Goal: Check status: Check status

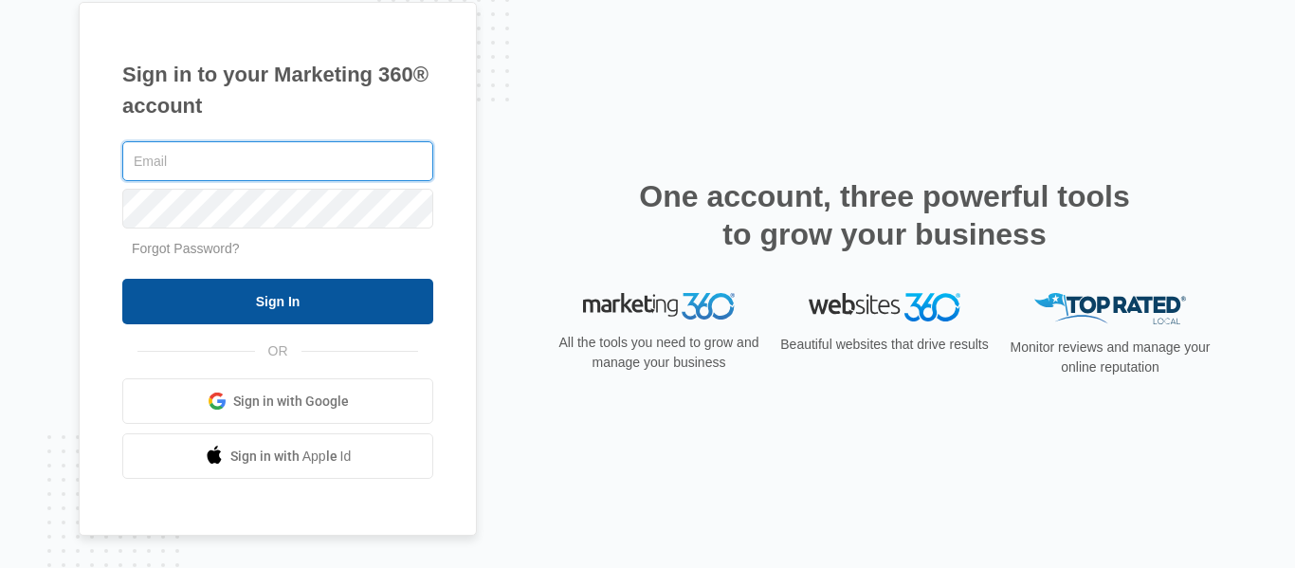
type input "[PERSON_NAME][EMAIL_ADDRESS][DOMAIN_NAME]"
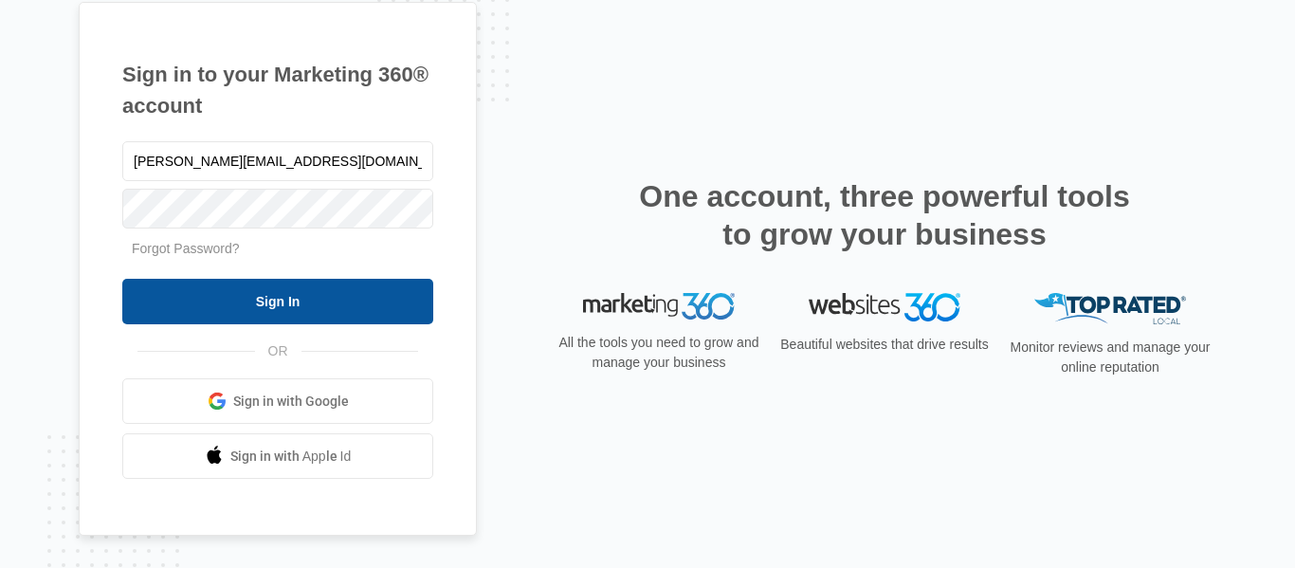
click at [283, 303] on input "Sign In" at bounding box center [277, 302] width 311 height 46
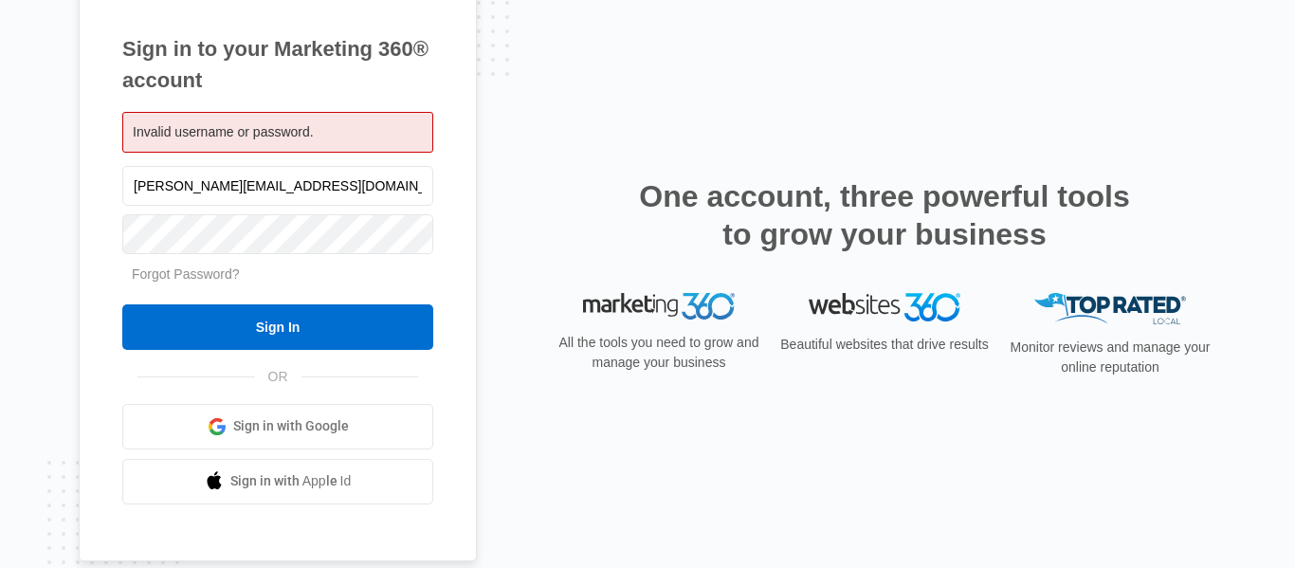
click at [0, 567] on nordpass-portal at bounding box center [0, 568] width 0 height 0
click at [405, 210] on nordpass-icon at bounding box center [277, 210] width 311 height 0
click at [399, 258] on nordpass-icon at bounding box center [277, 258] width 311 height 0
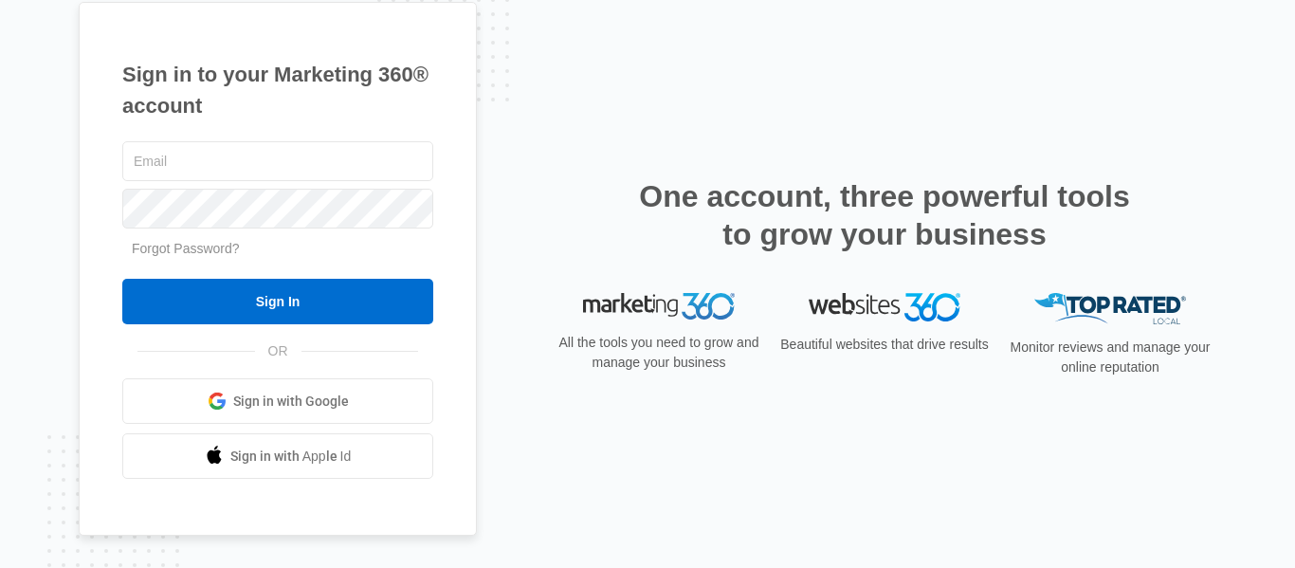
type input "[PERSON_NAME][EMAIL_ADDRESS][DOMAIN_NAME]"
click at [395, 232] on nordpass-icon at bounding box center [277, 232] width 311 height 0
click at [766, 170] on div "Sign in to your Marketing 360® account cindy@comestandinthelight.com Forgot Pas…" at bounding box center [648, 284] width 1138 height 565
click at [128, 427] on ul "Sign in with Google Sign in with Apple Id" at bounding box center [277, 428] width 311 height 100
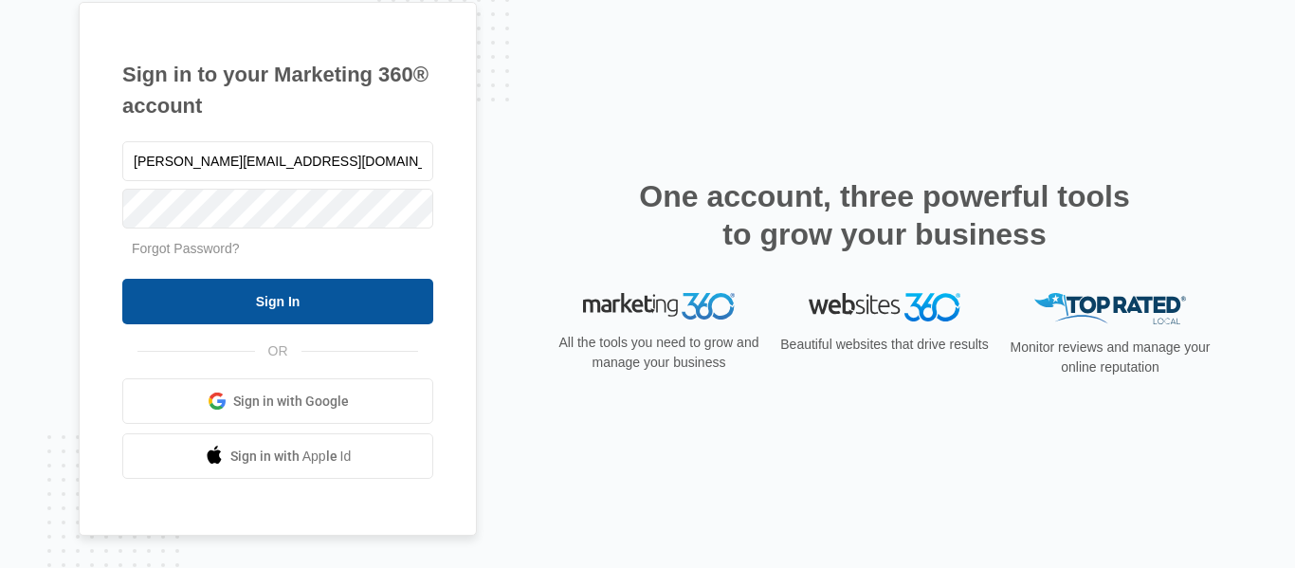
click at [227, 300] on input "Sign In" at bounding box center [277, 302] width 311 height 46
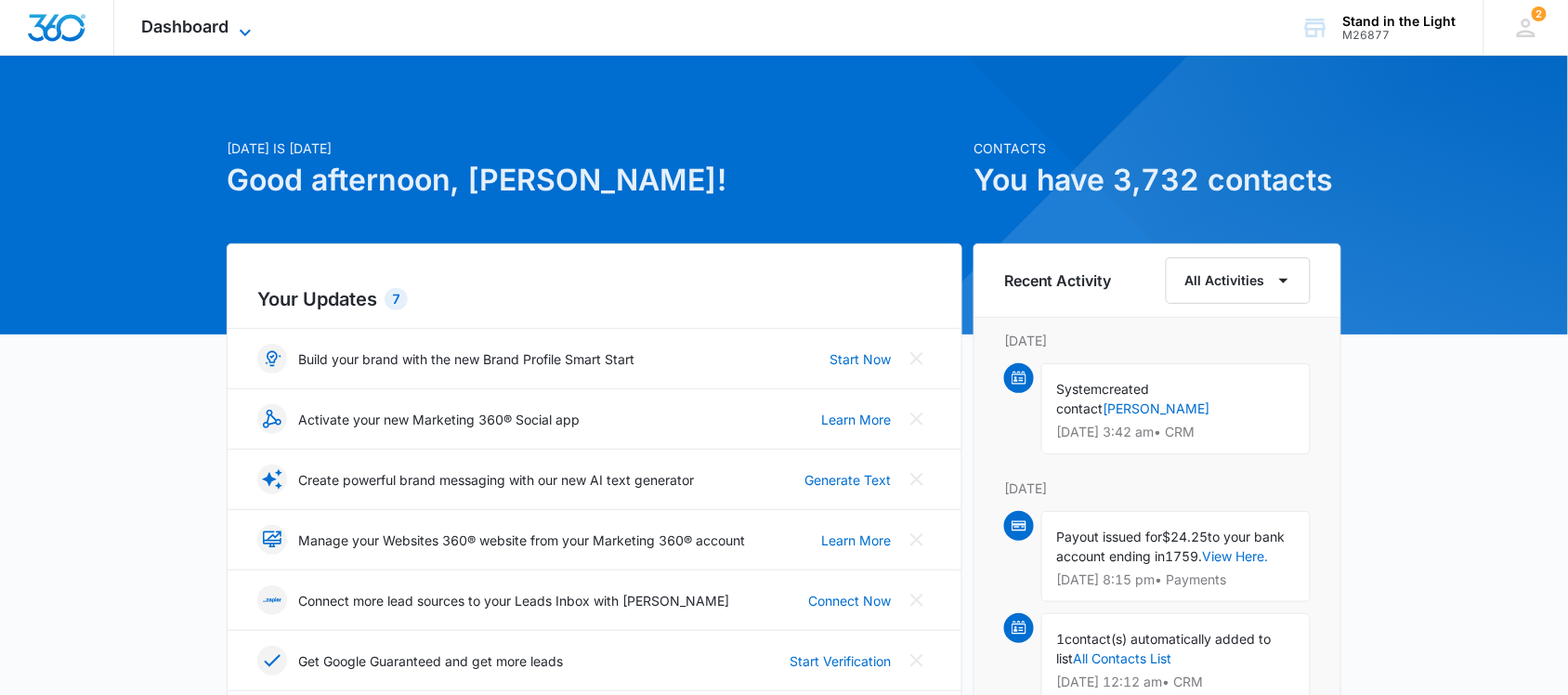
click at [244, 29] on icon at bounding box center [245, 32] width 23 height 23
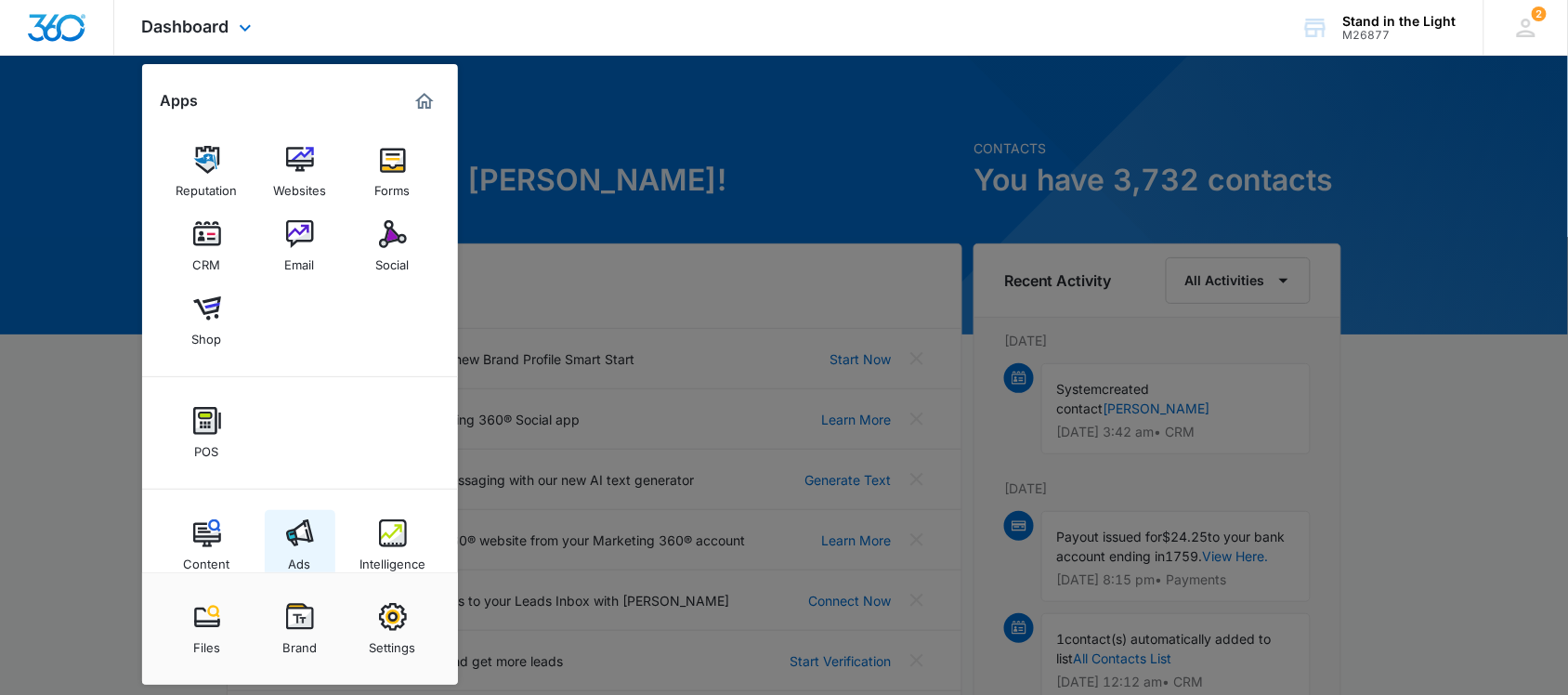
click at [286, 536] on img at bounding box center [300, 533] width 27 height 27
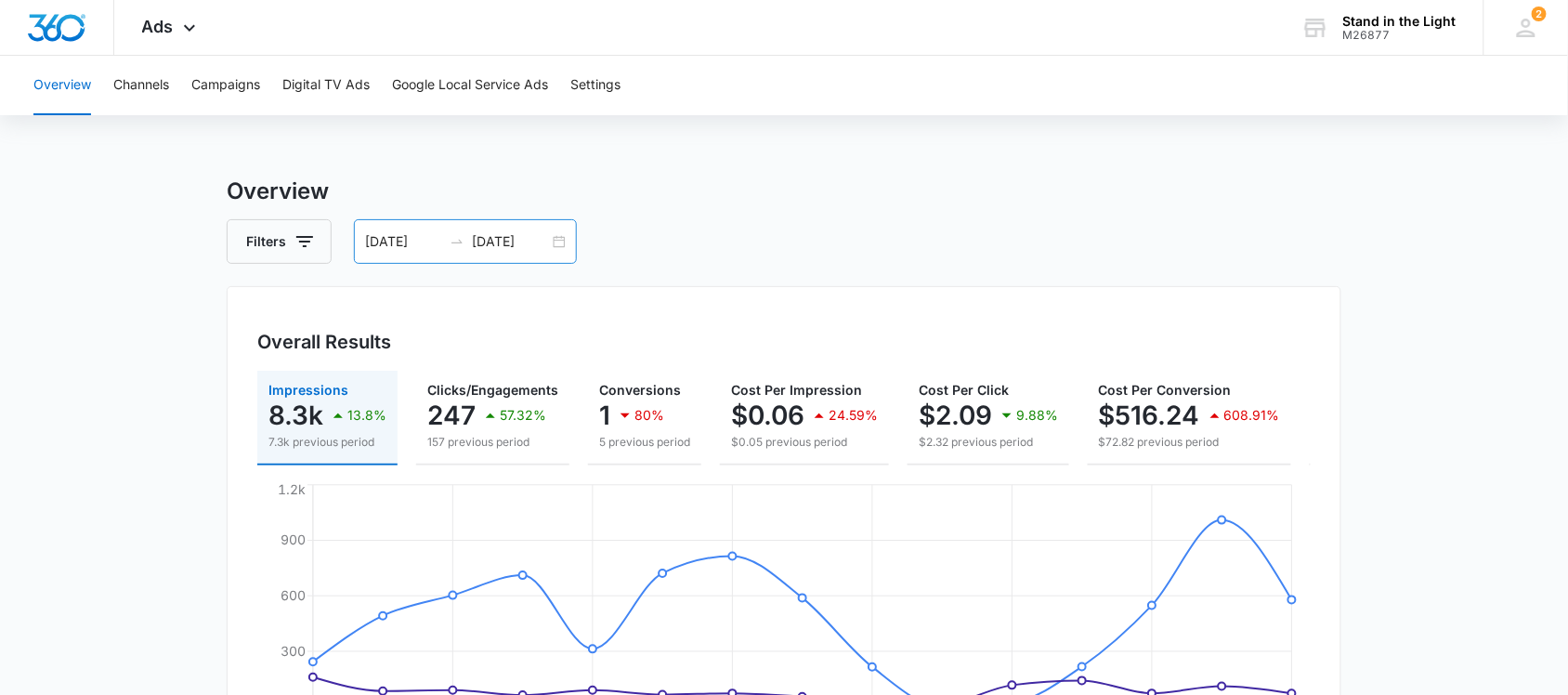
click at [564, 239] on div "[DATE] [DATE]" at bounding box center [466, 242] width 223 height 45
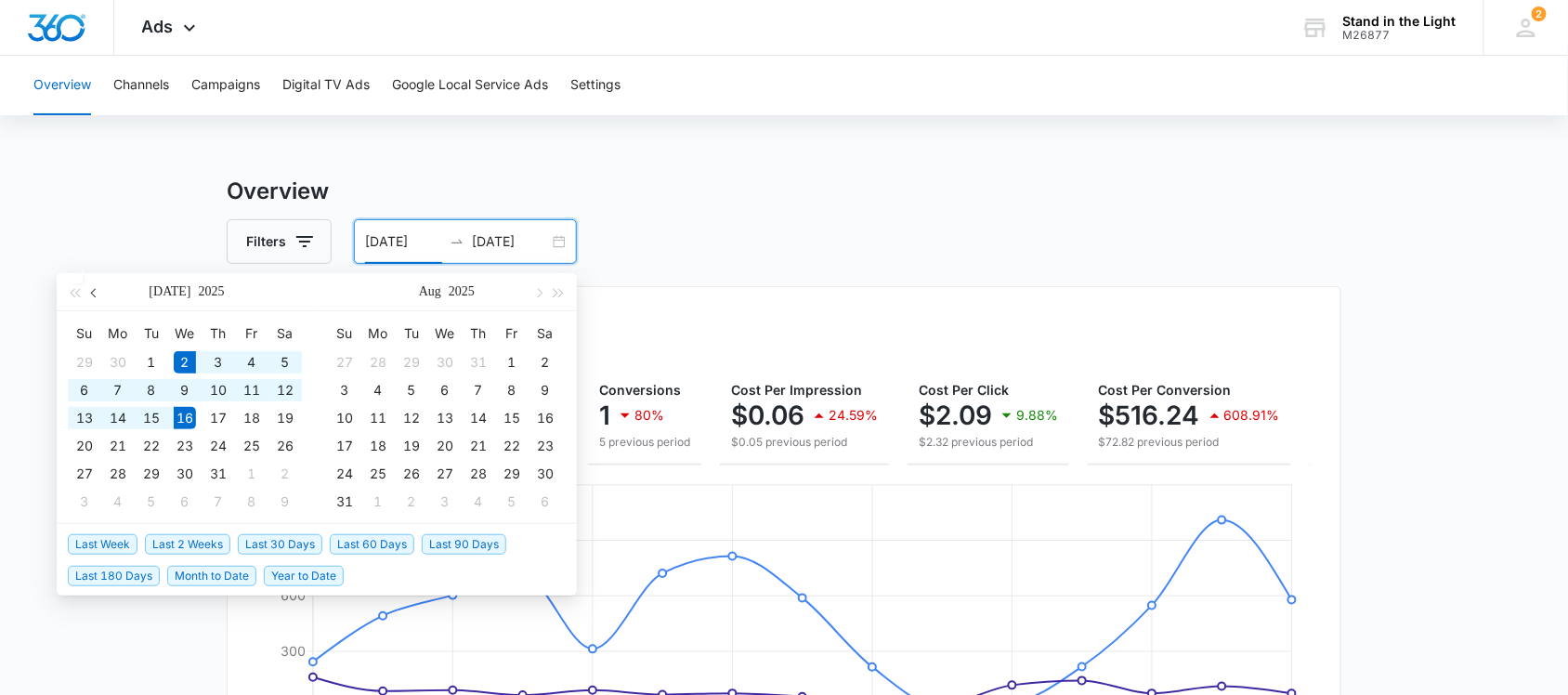
click at [89, 288] on button "button" at bounding box center [94, 292] width 21 height 37
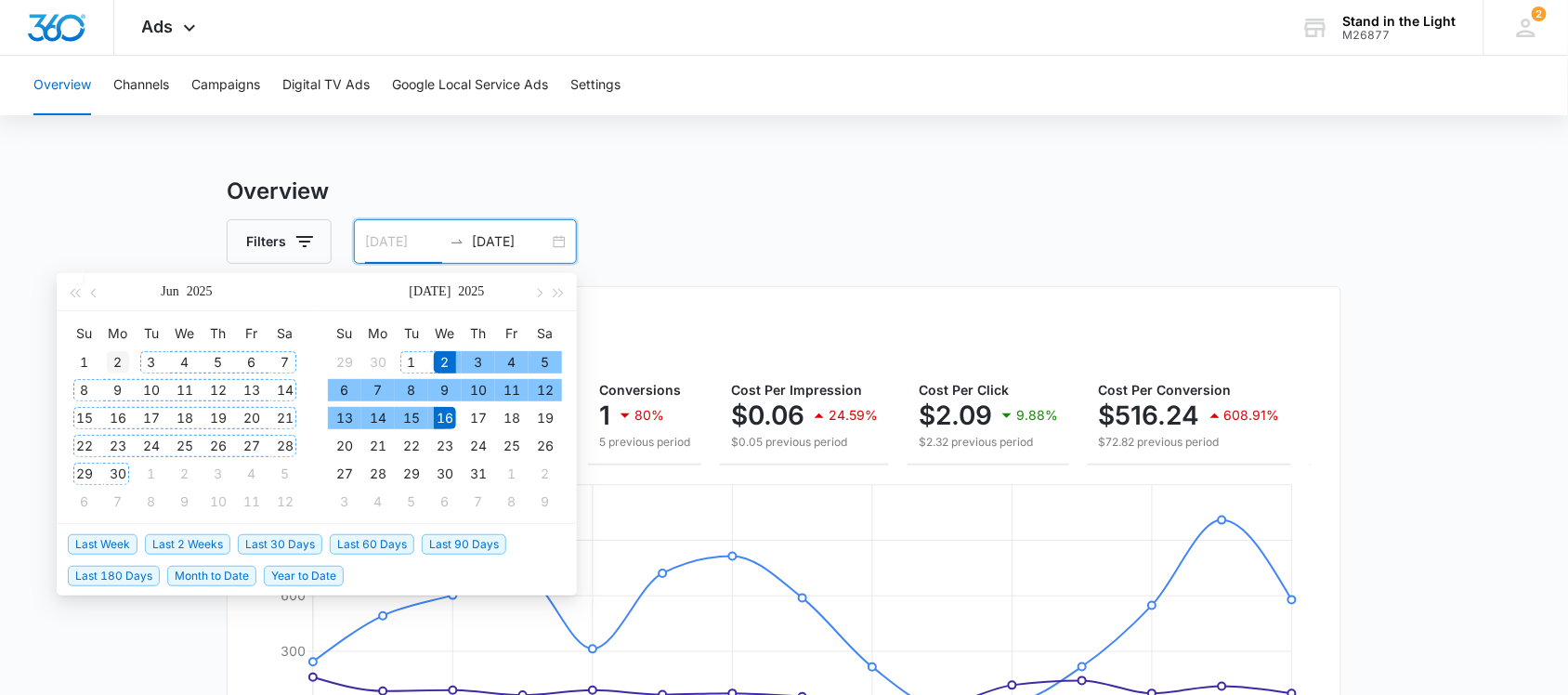
type input "[DATE]"
click at [109, 359] on div "2" at bounding box center [118, 362] width 23 height 23
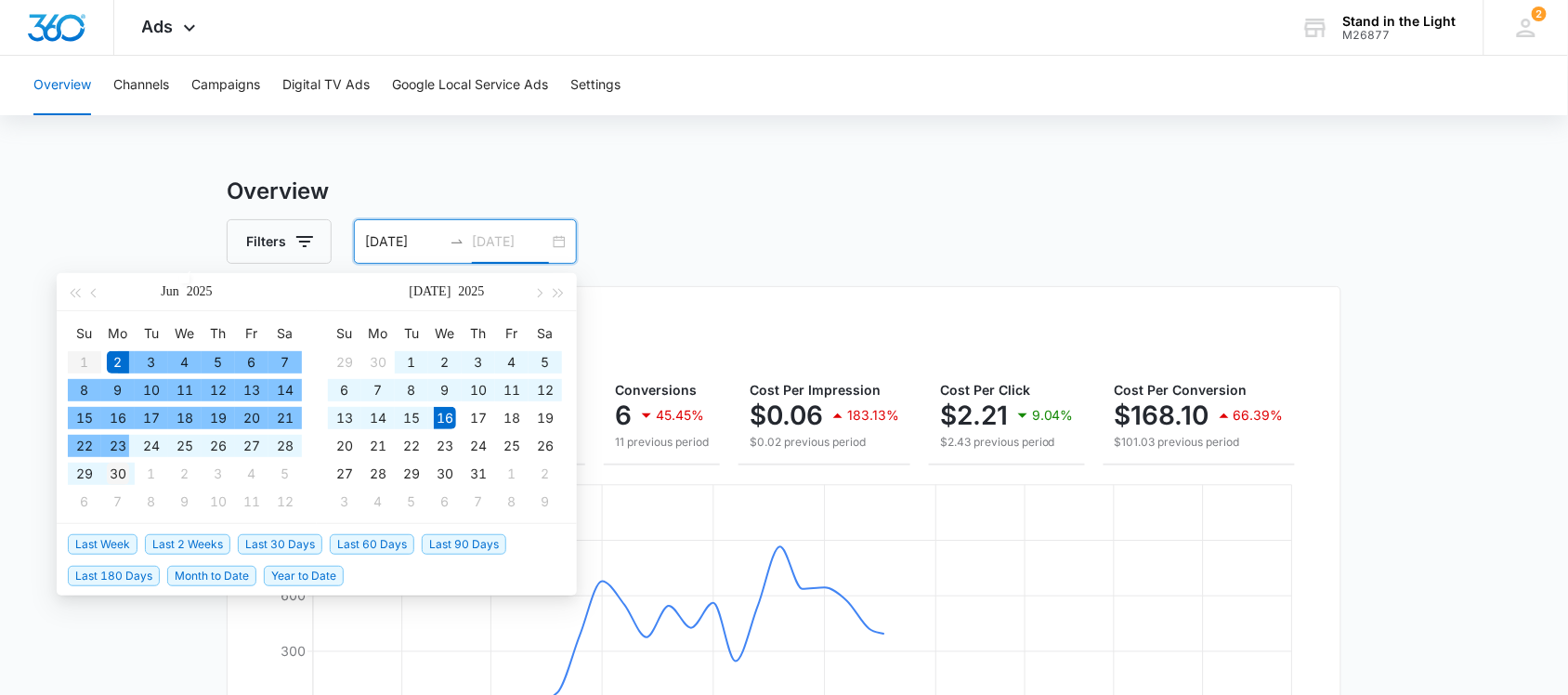
type input "[DATE]"
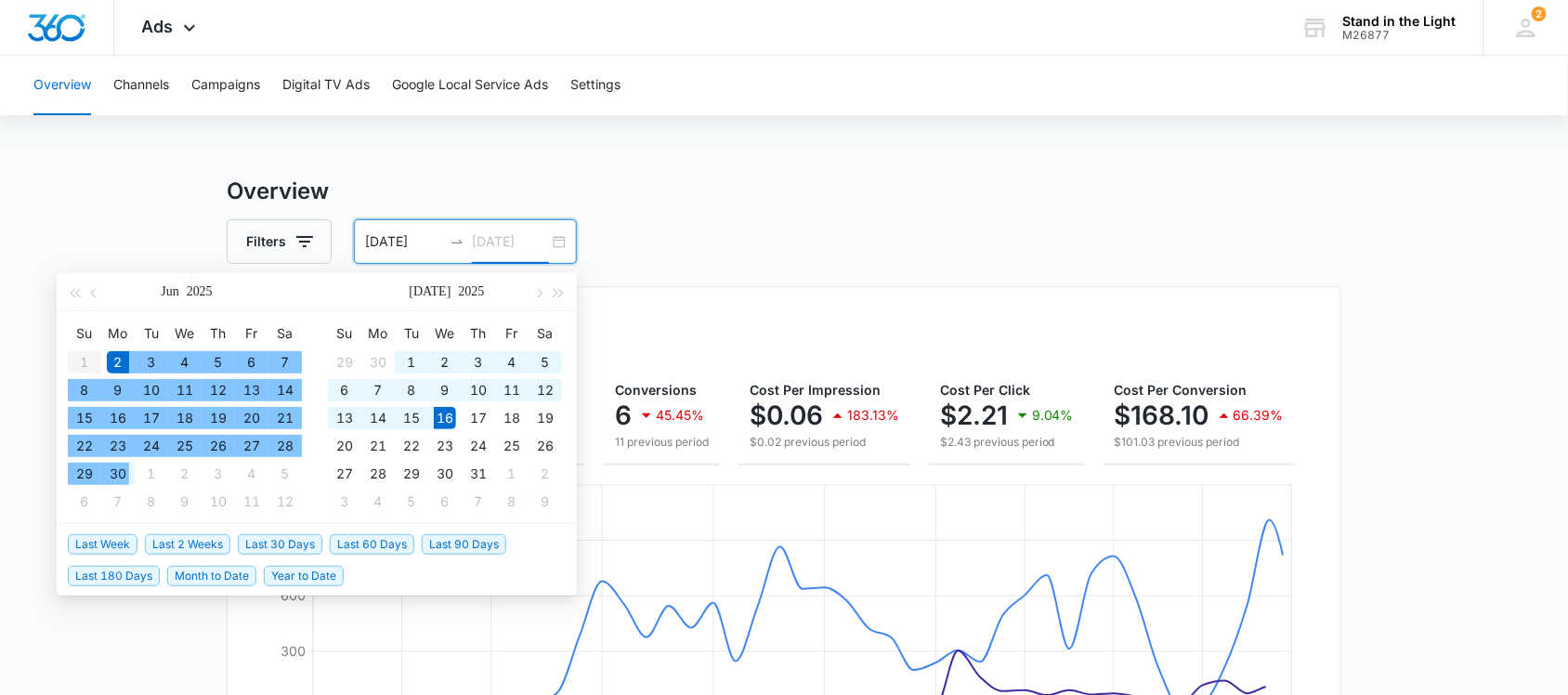
click at [126, 478] on div "30" at bounding box center [118, 473] width 23 height 23
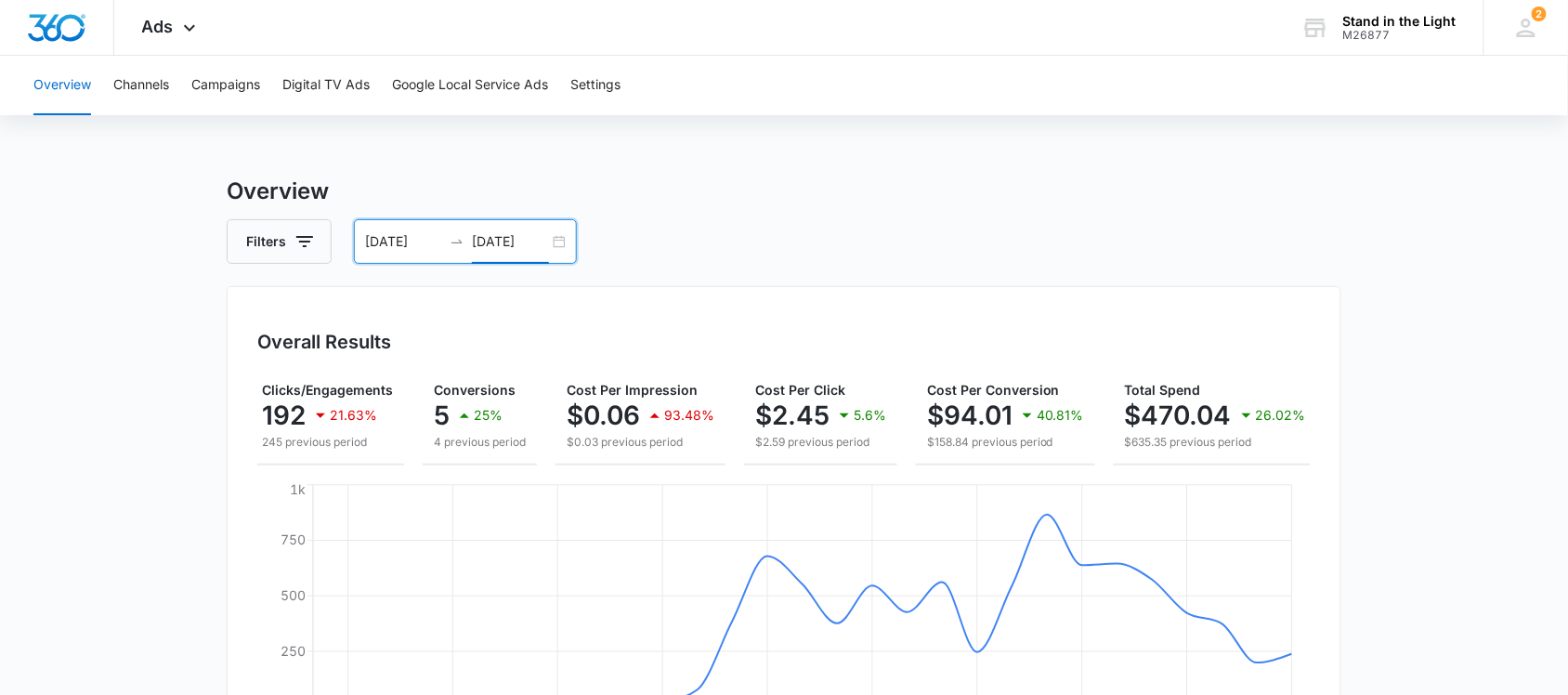
click at [559, 240] on div "[DATE] [DATE]" at bounding box center [466, 242] width 223 height 45
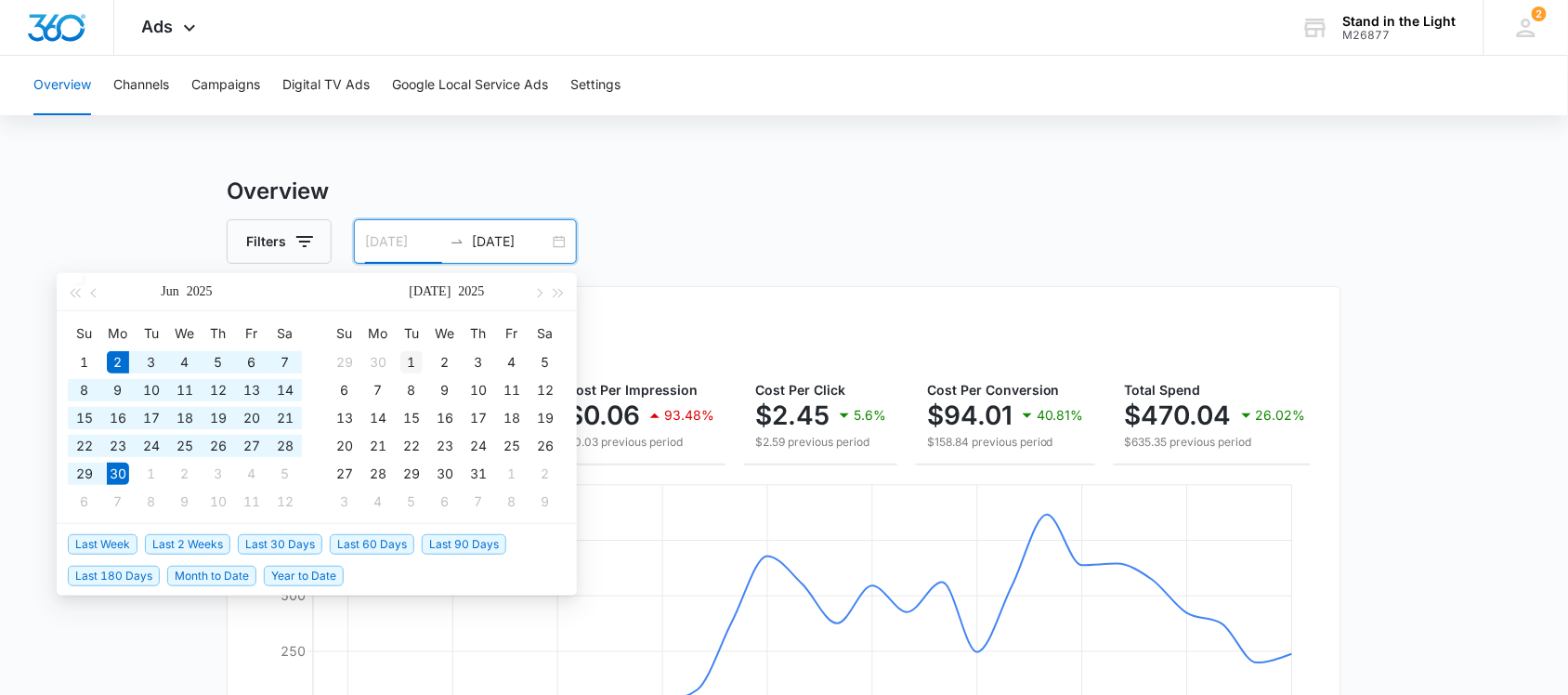
type input "[DATE]"
click at [406, 359] on div "1" at bounding box center [412, 362] width 23 height 23
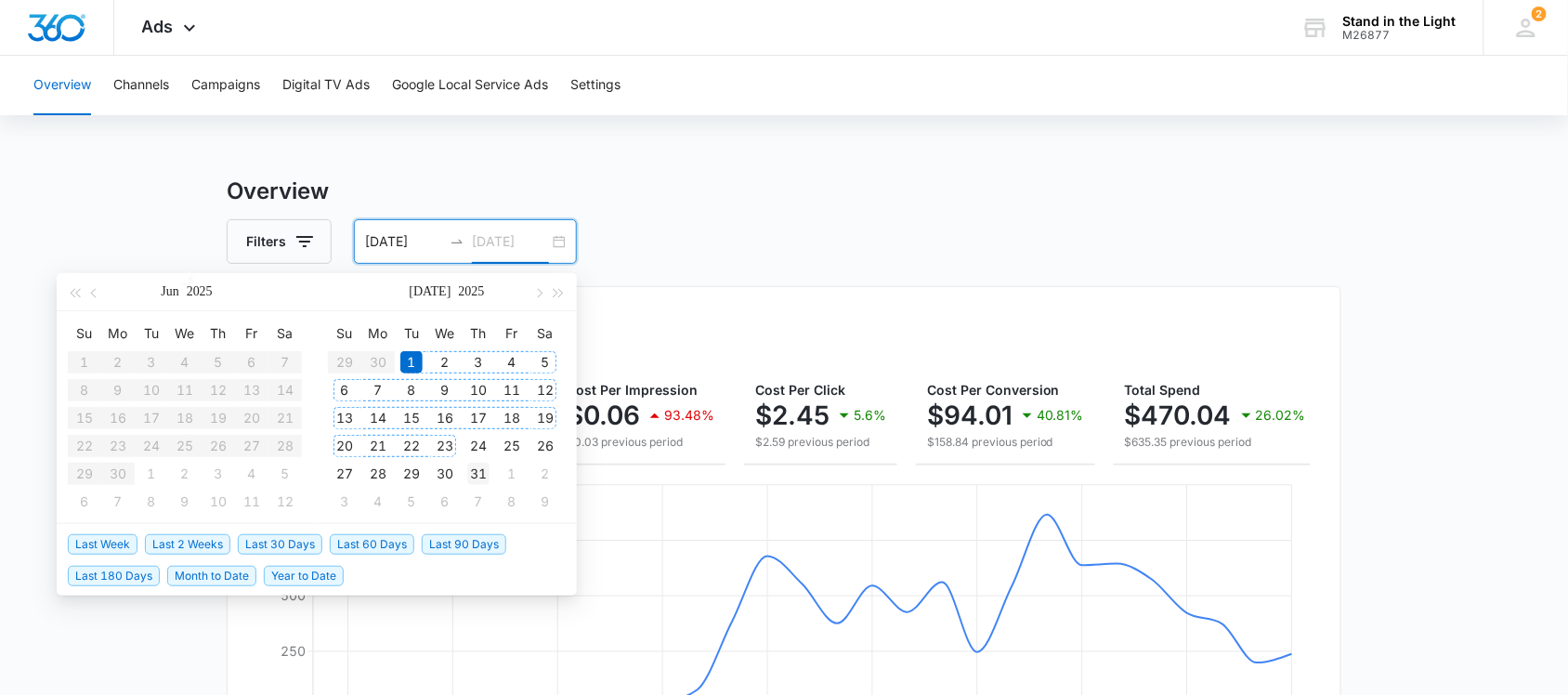
type input "[DATE]"
click at [479, 475] on div "31" at bounding box center [478, 473] width 23 height 23
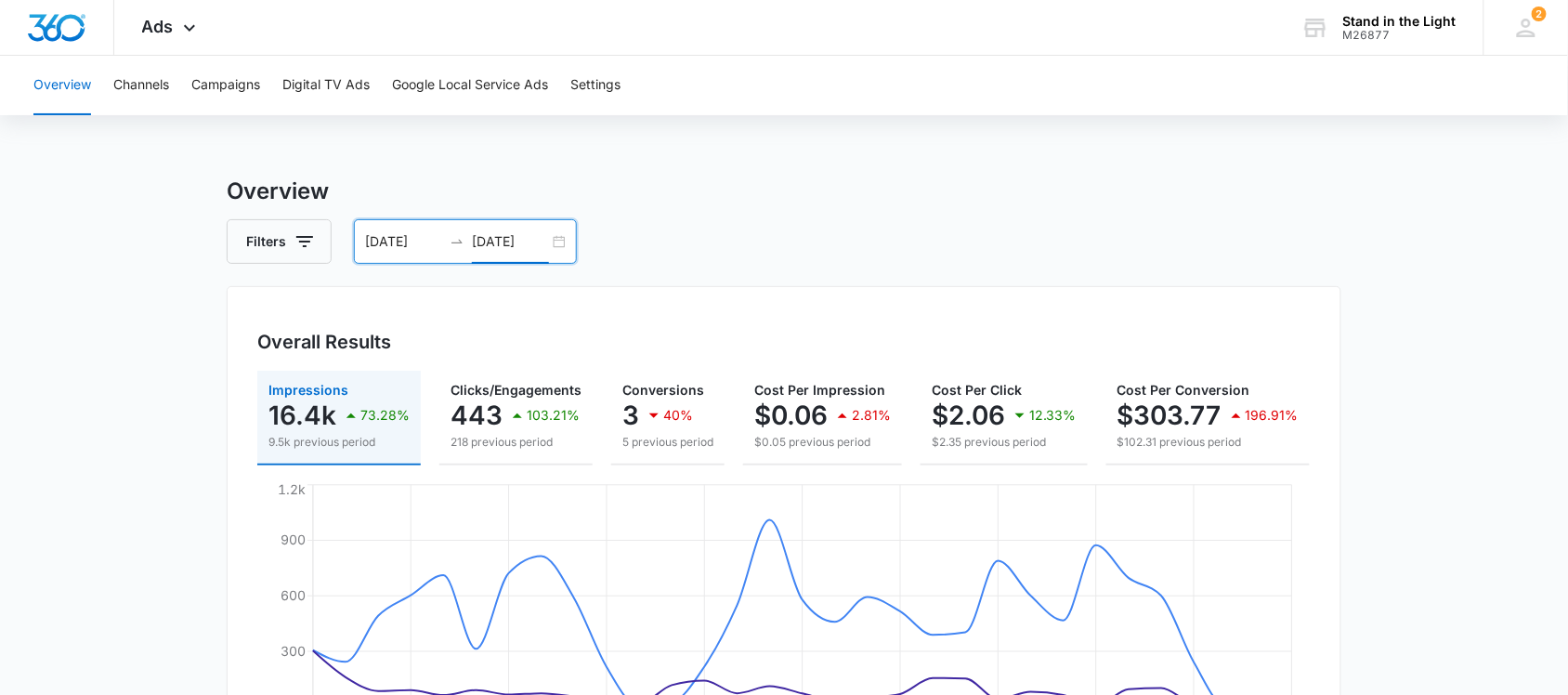
click at [561, 238] on div "[DATE] [DATE]" at bounding box center [466, 242] width 223 height 45
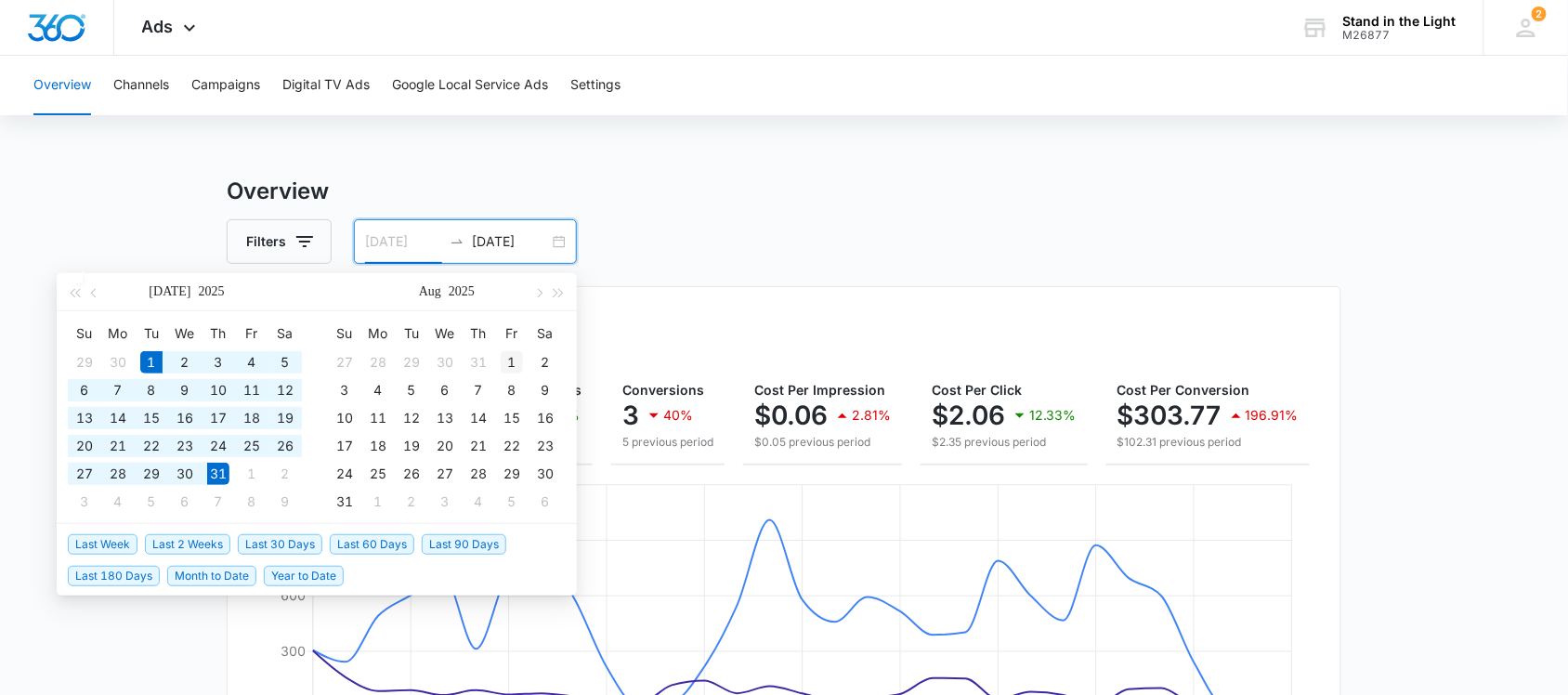
type input "[DATE]"
drag, startPoint x: 507, startPoint y: 361, endPoint x: 507, endPoint y: 372, distance: 11.0
click at [507, 361] on div "1" at bounding box center [512, 362] width 23 height 23
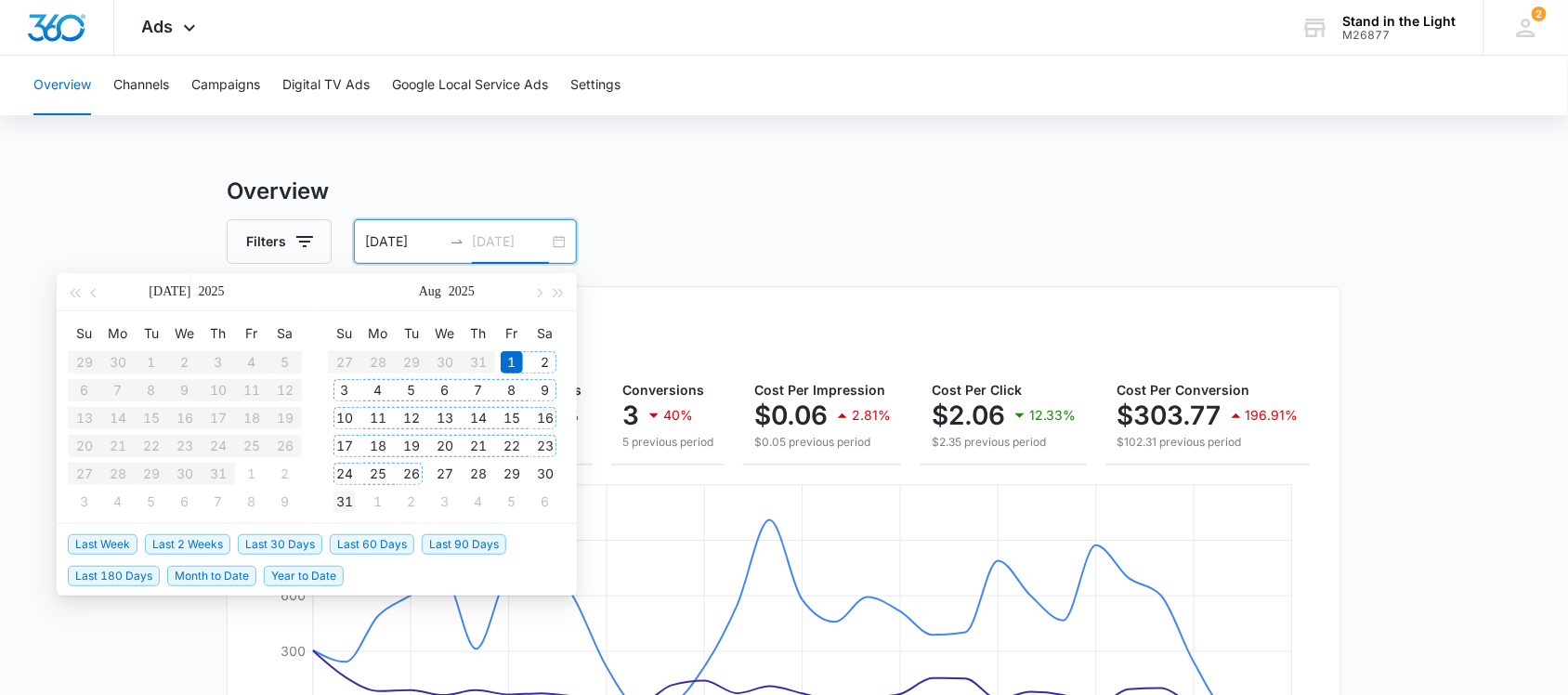
type input "[DATE]"
click at [339, 493] on div "31" at bounding box center [344, 502] width 23 height 23
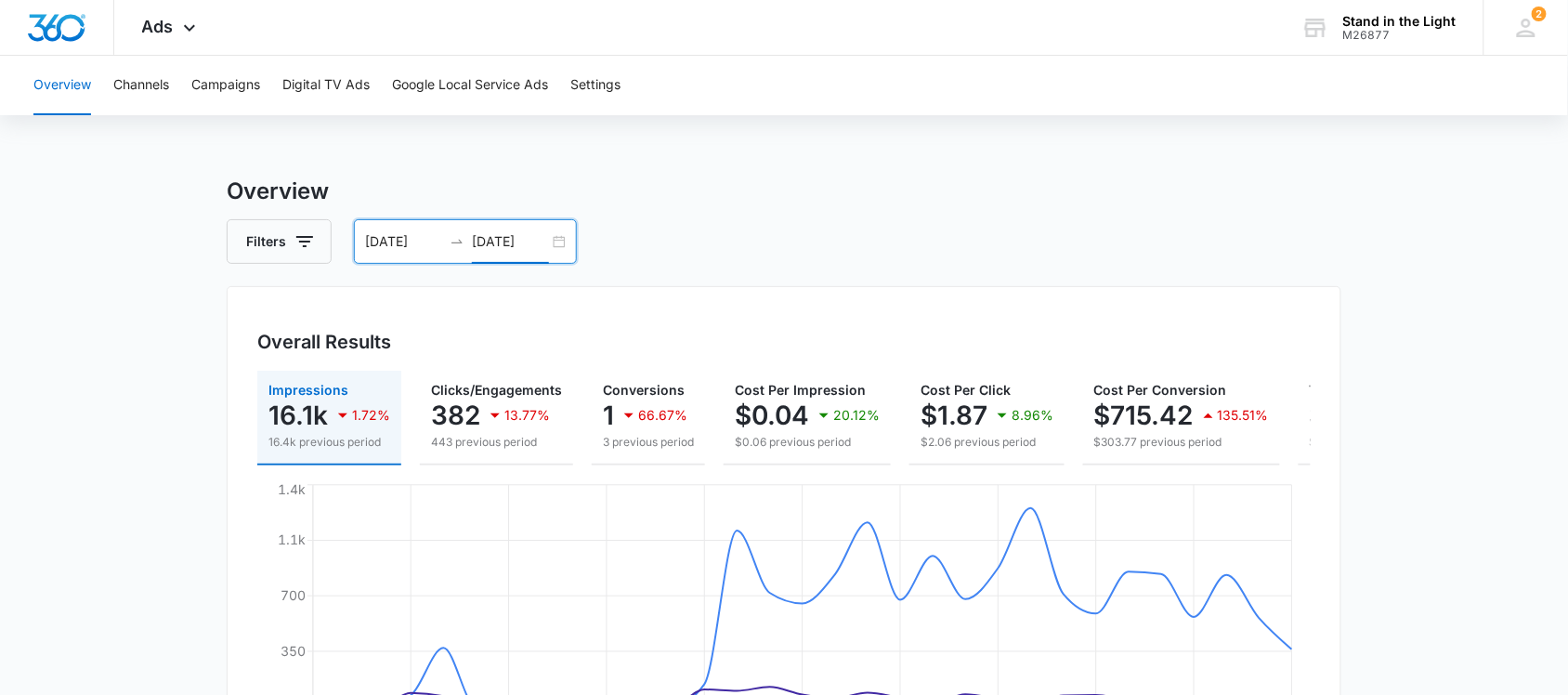
click at [555, 241] on div "[DATE] [DATE]" at bounding box center [466, 242] width 223 height 45
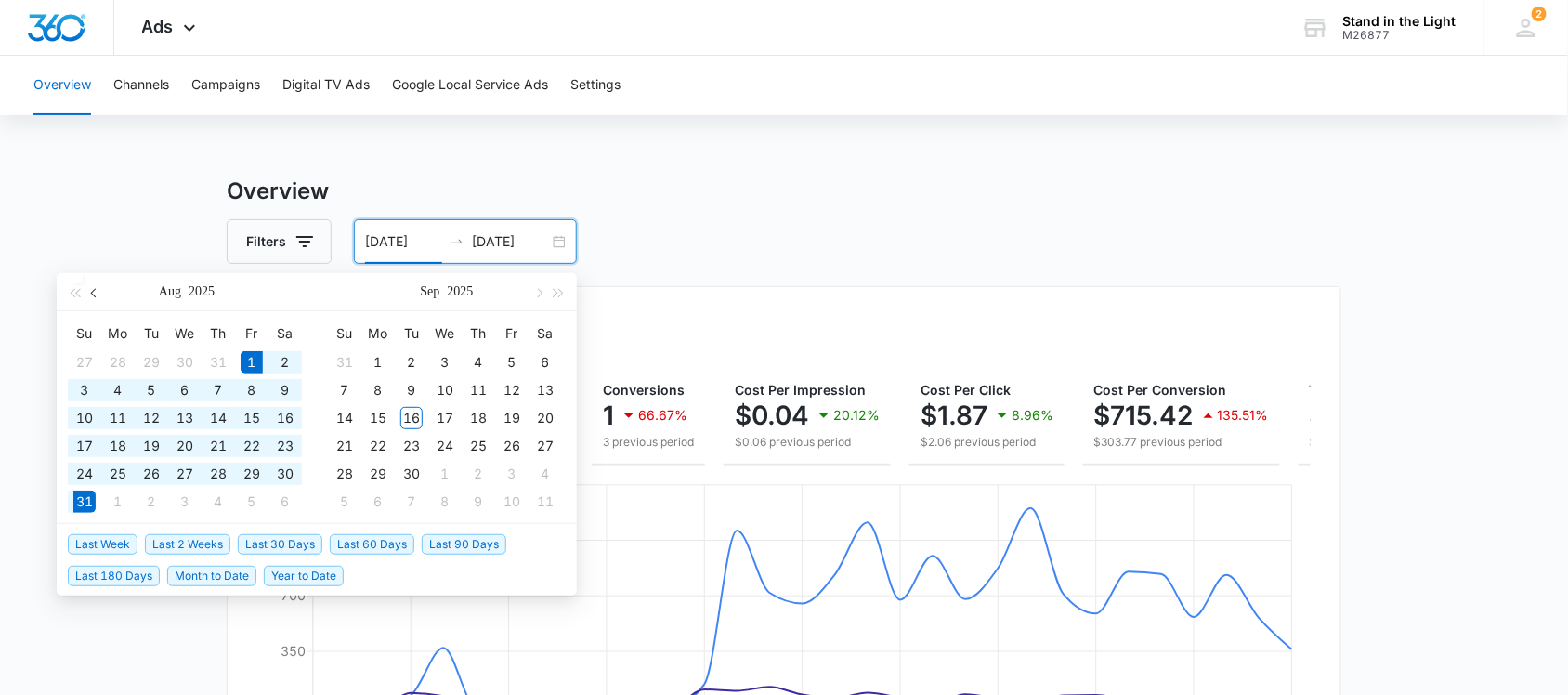
click at [96, 291] on span "button" at bounding box center [95, 292] width 9 height 9
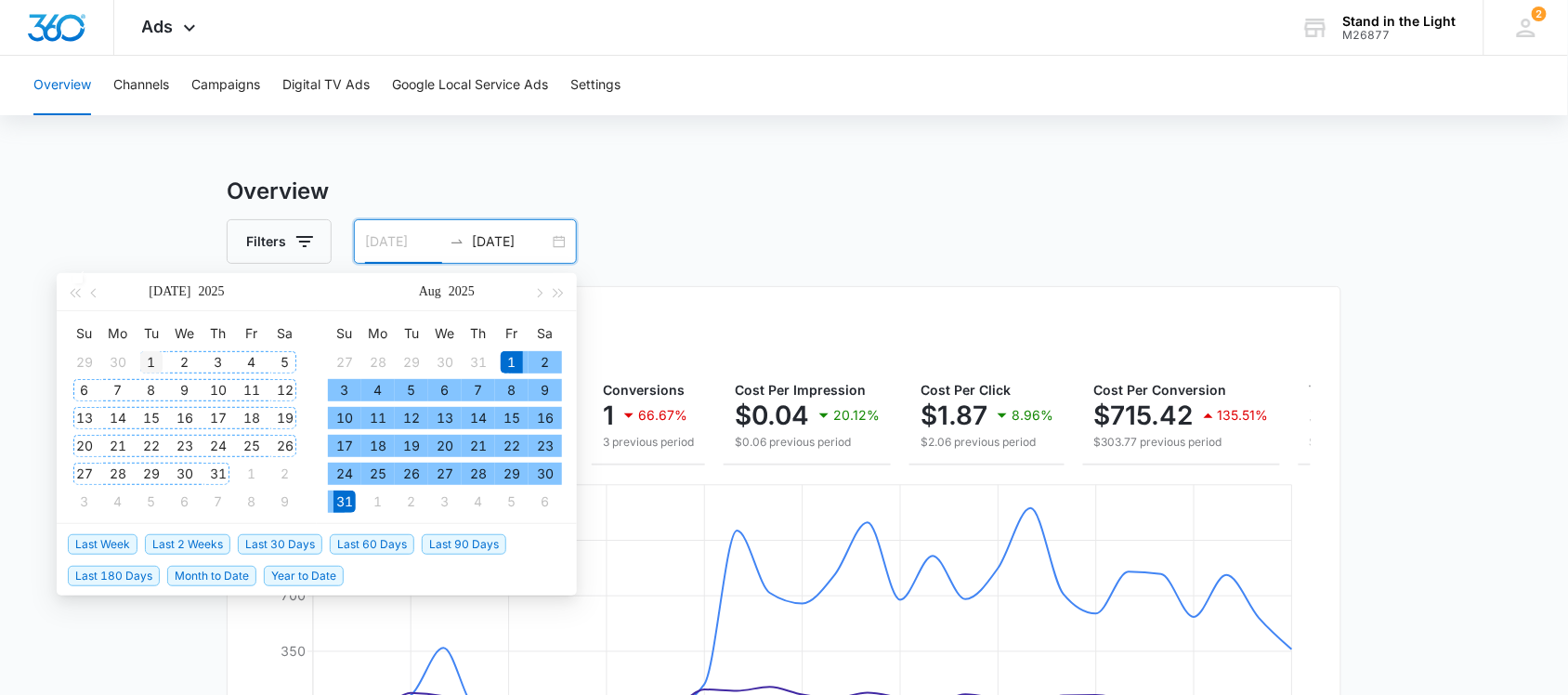
type input "[DATE]"
click at [145, 356] on div "1" at bounding box center [151, 362] width 23 height 23
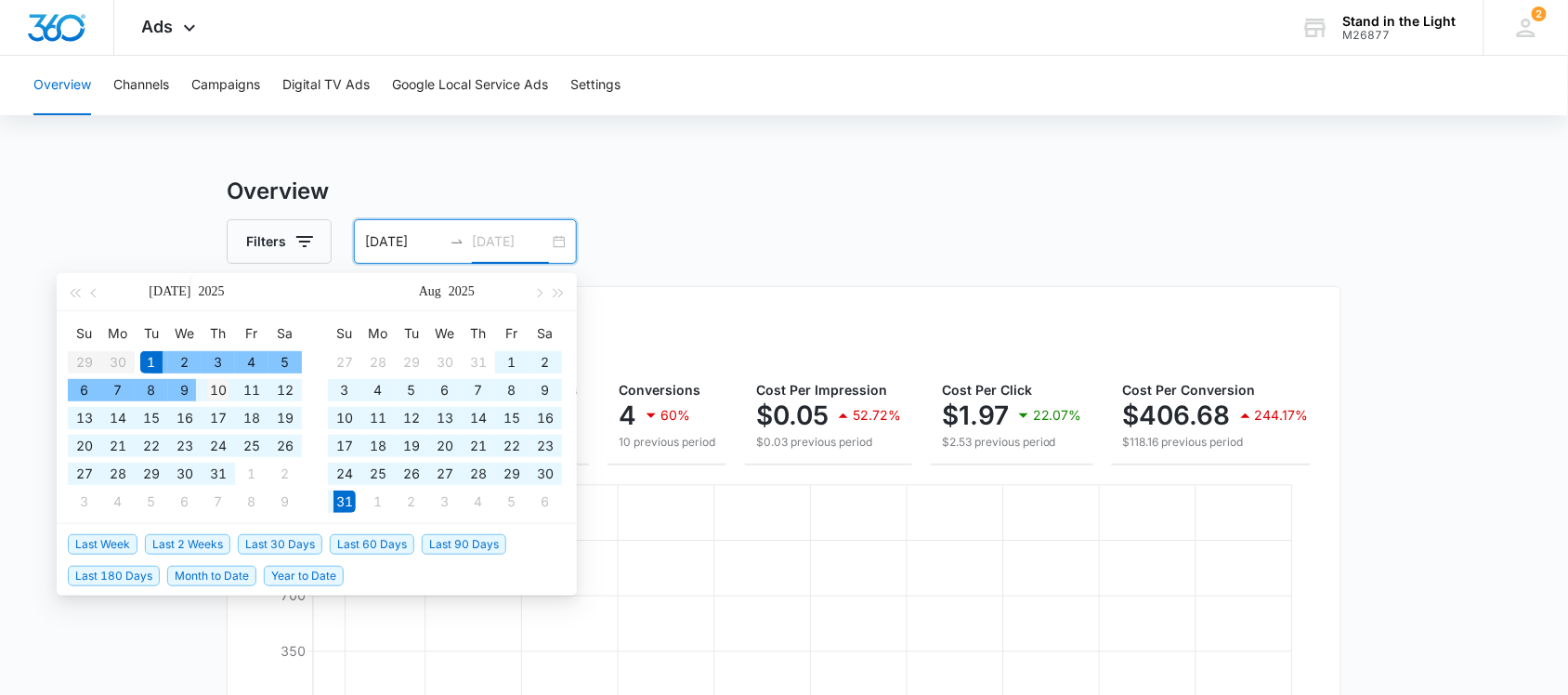
type input "[DATE]"
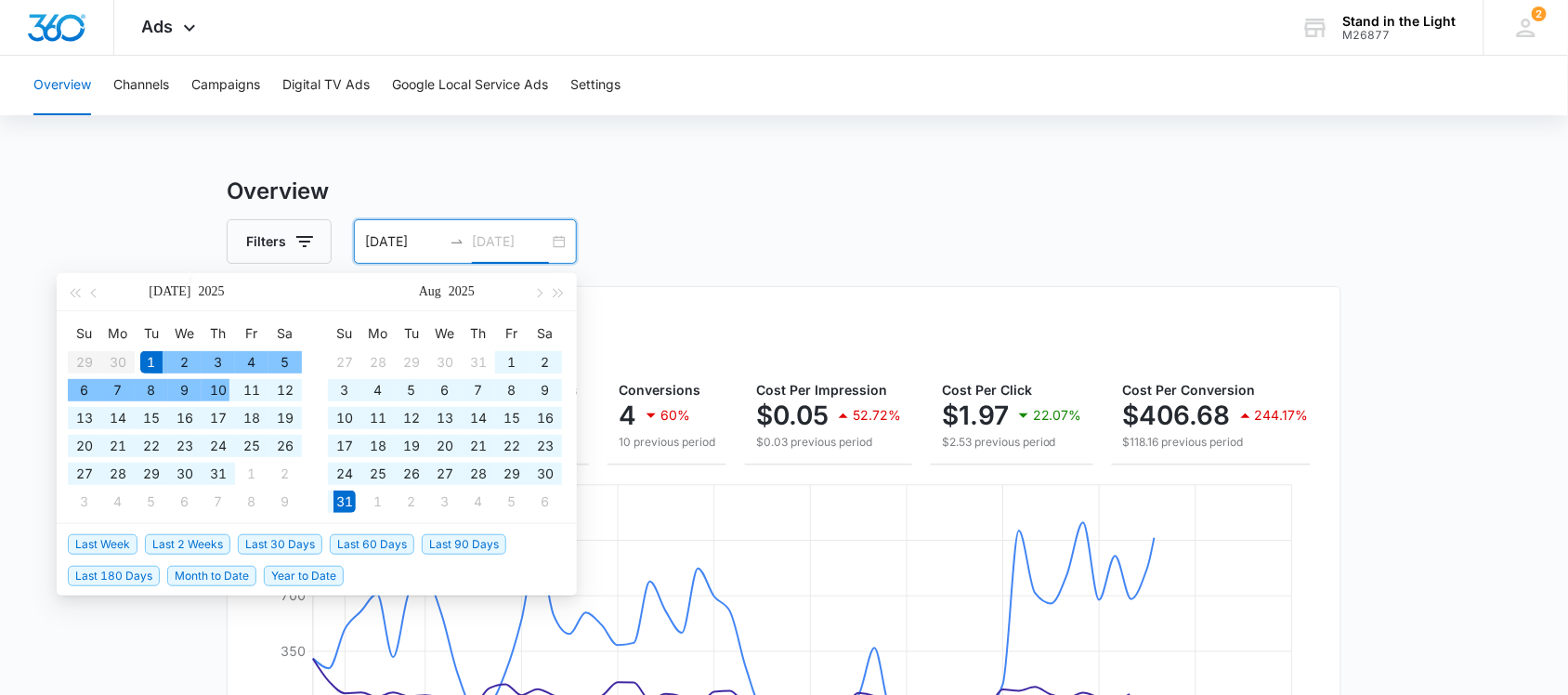
click at [229, 387] on td "10" at bounding box center [219, 390] width 33 height 27
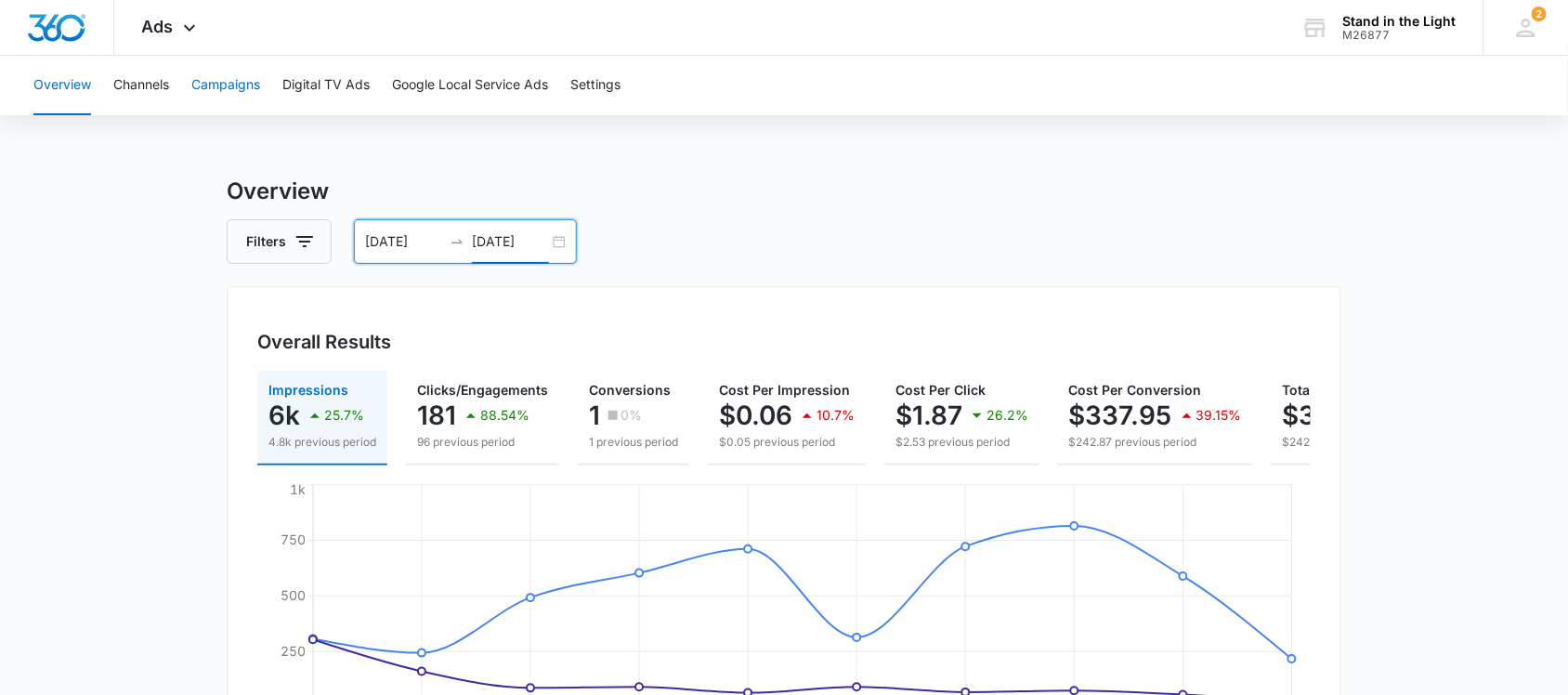
click at [239, 84] on button "Campaigns" at bounding box center [225, 85] width 69 height 60
click at [560, 248] on div "[DATE] [DATE]" at bounding box center [466, 242] width 223 height 45
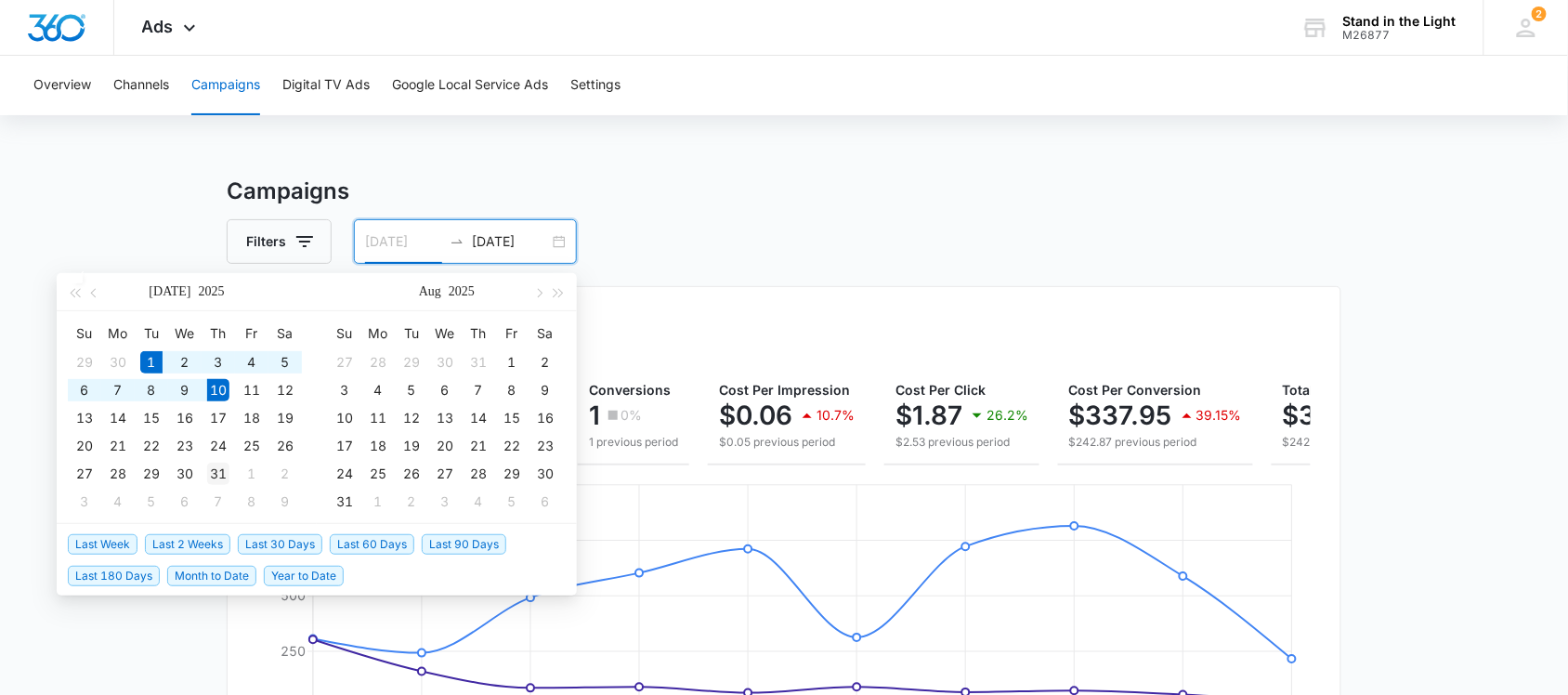
type input "[DATE]"
click at [223, 473] on div "31" at bounding box center [218, 473] width 23 height 23
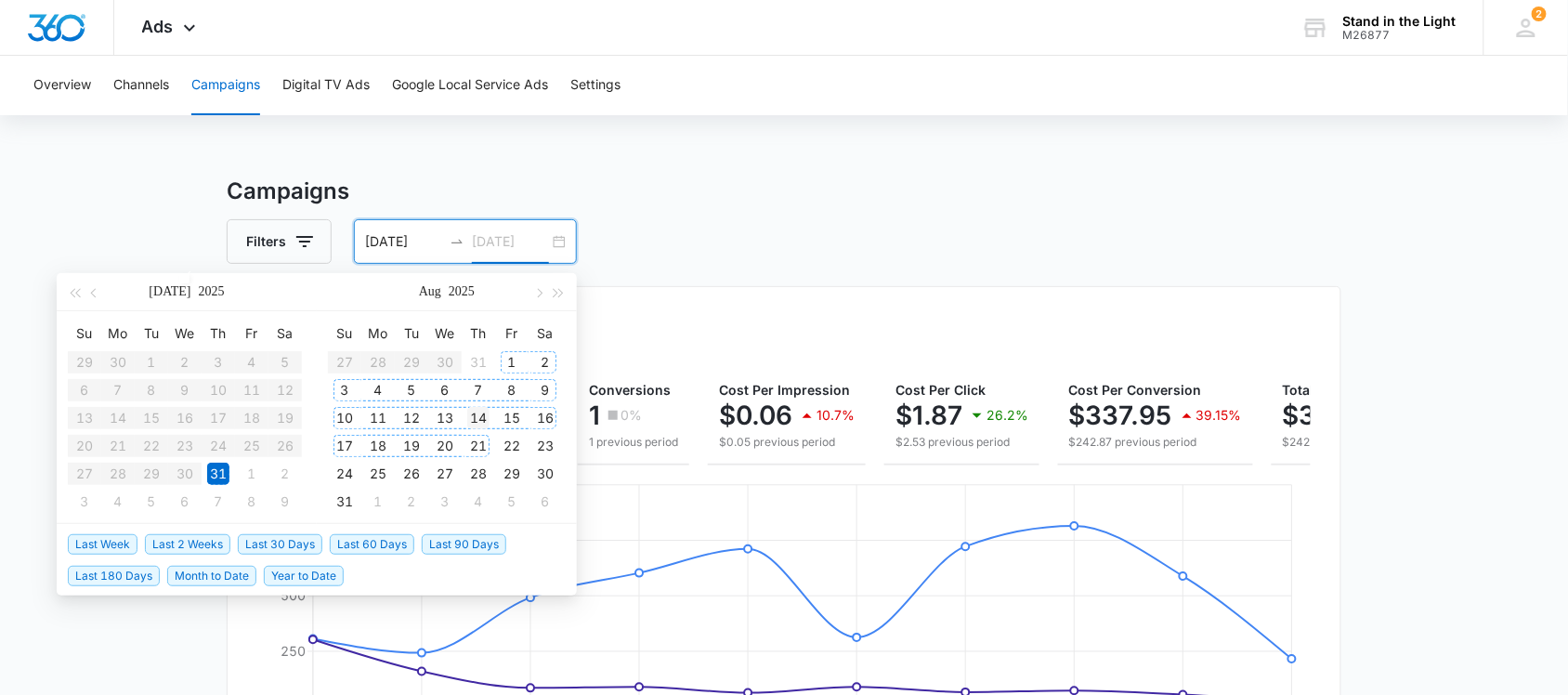
type input "[DATE]"
click at [149, 355] on table "Su Mo Tu We Th Fr Sa 29 30 1 2 3 4 5 6 7 8 9 10 11 12 13 14 15 16 17 18 19 20 2…" at bounding box center [184, 417] width 234 height 197
click at [412, 232] on input "[DATE]" at bounding box center [404, 241] width 77 height 21
type input "[DATE]"
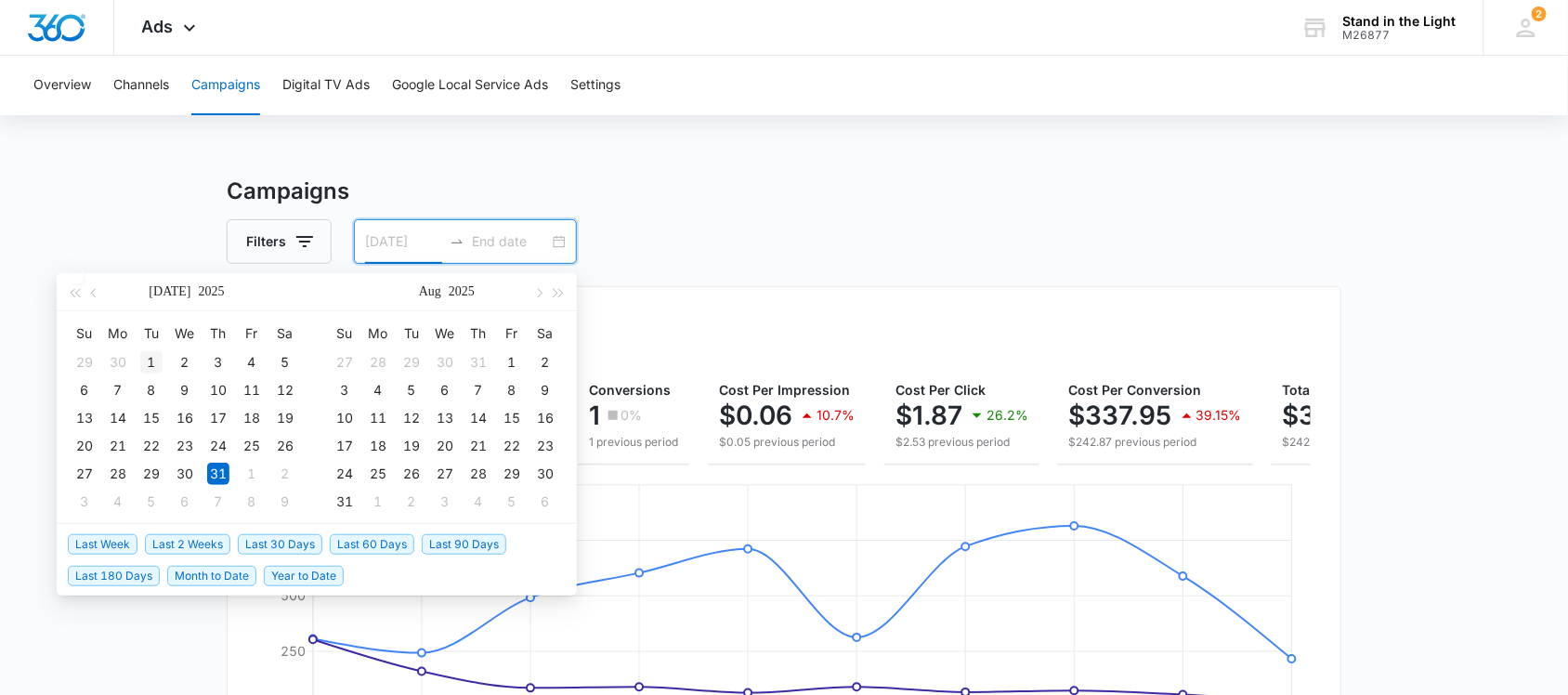
click at [153, 355] on div "1" at bounding box center [151, 362] width 23 height 23
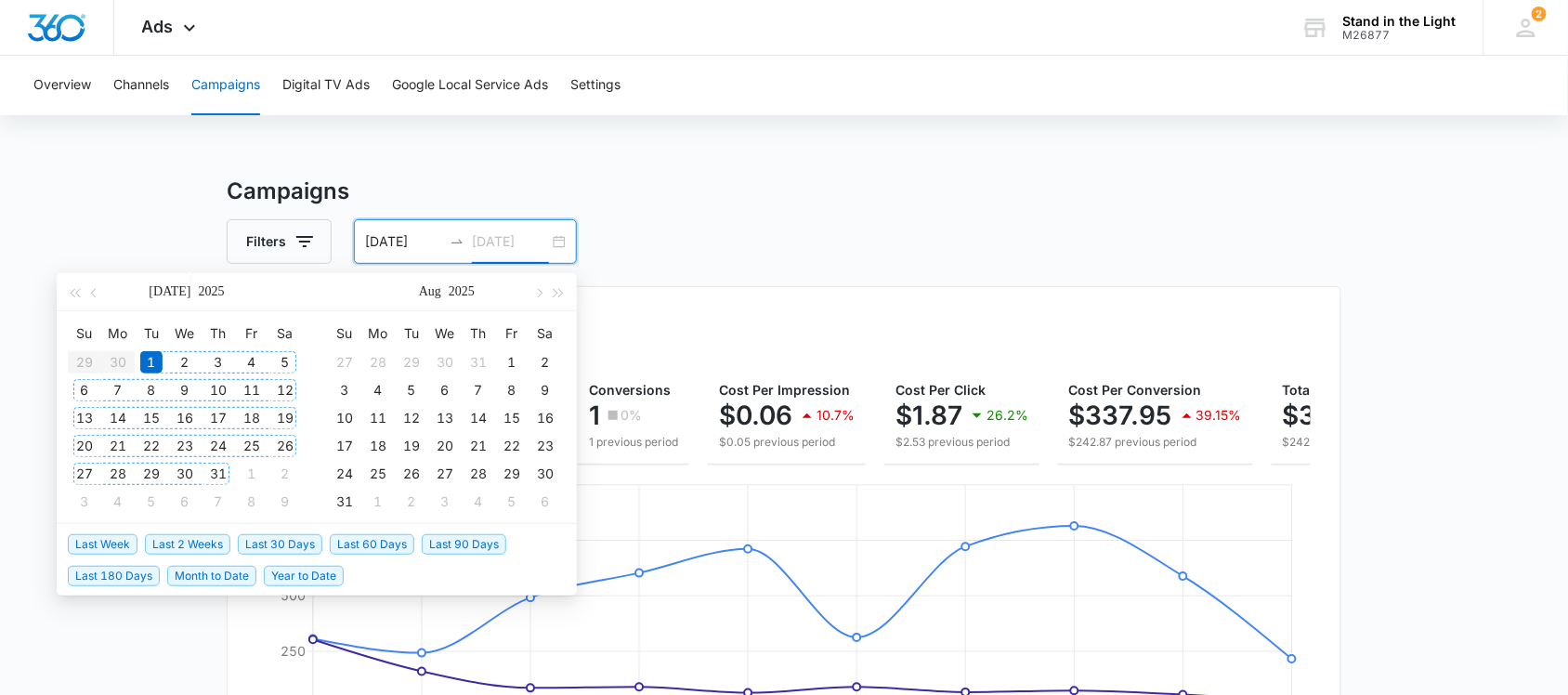
type input "[DATE]"
click at [217, 474] on div "31" at bounding box center [218, 473] width 23 height 23
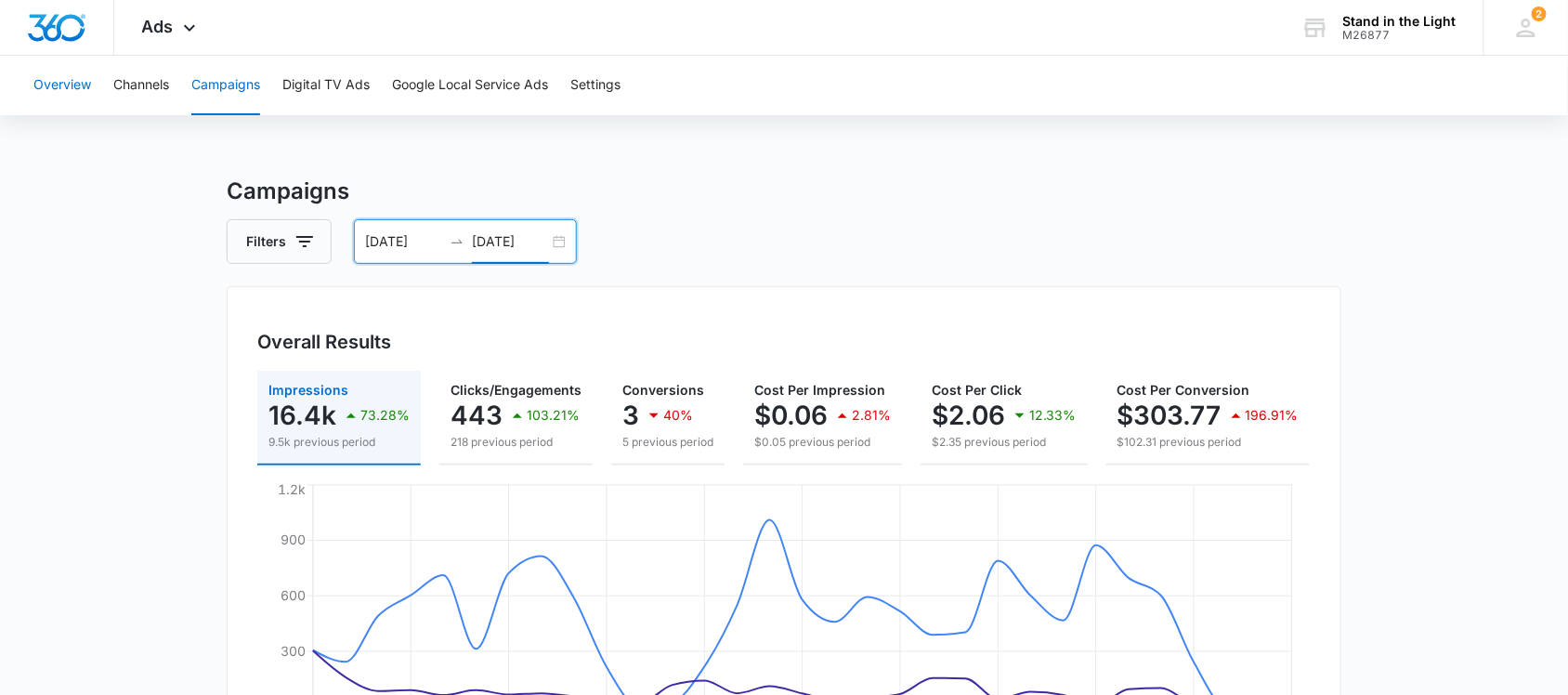
click at [56, 91] on button "Overview" at bounding box center [62, 85] width 58 height 60
click at [305, 238] on icon "button" at bounding box center [305, 241] width 23 height 23
click at [644, 234] on div "Filters [DATE] [DATE]" at bounding box center [784, 242] width 1115 height 45
click at [233, 84] on button "Campaigns" at bounding box center [225, 85] width 69 height 60
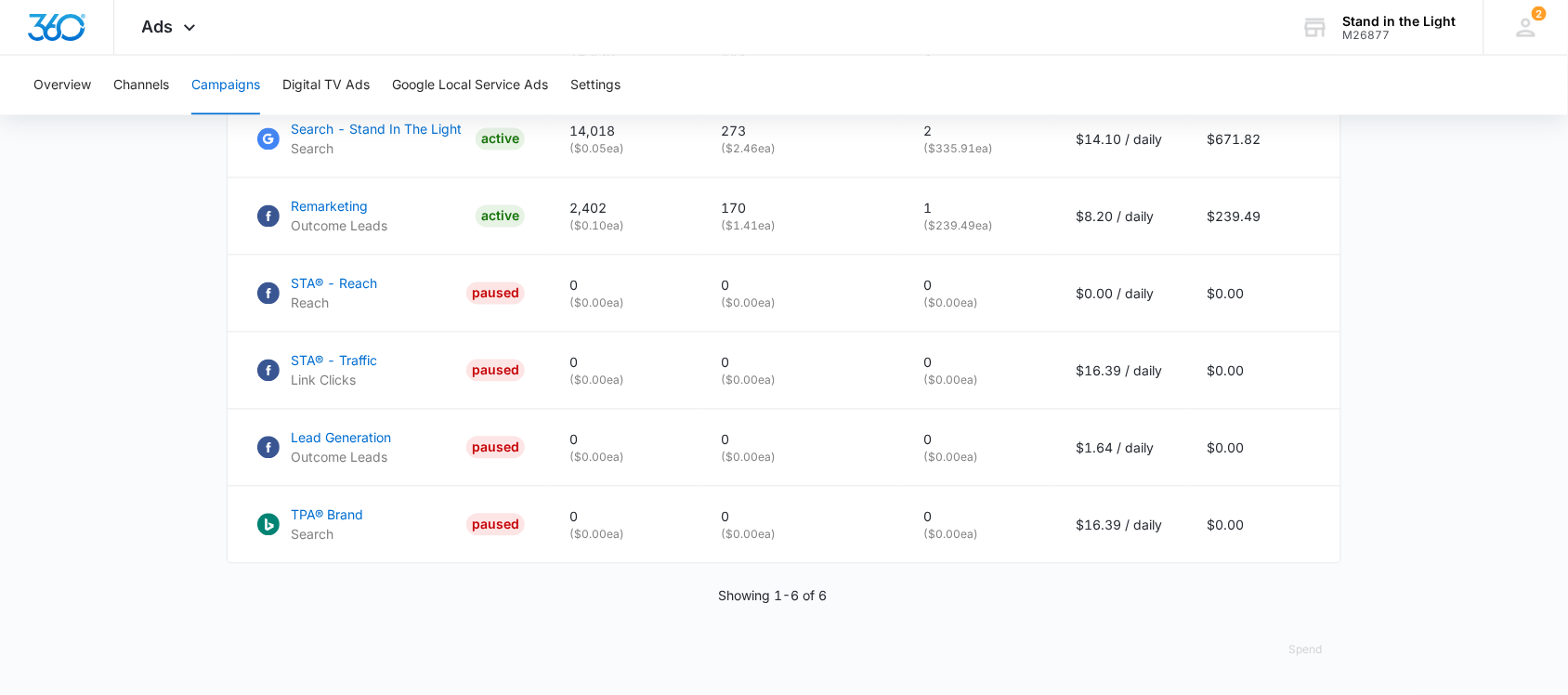
scroll to position [957, 0]
click at [1302, 653] on button "Spend" at bounding box center [1306, 651] width 71 height 45
click at [1302, 606] on div "Raw" at bounding box center [1321, 611] width 54 height 11
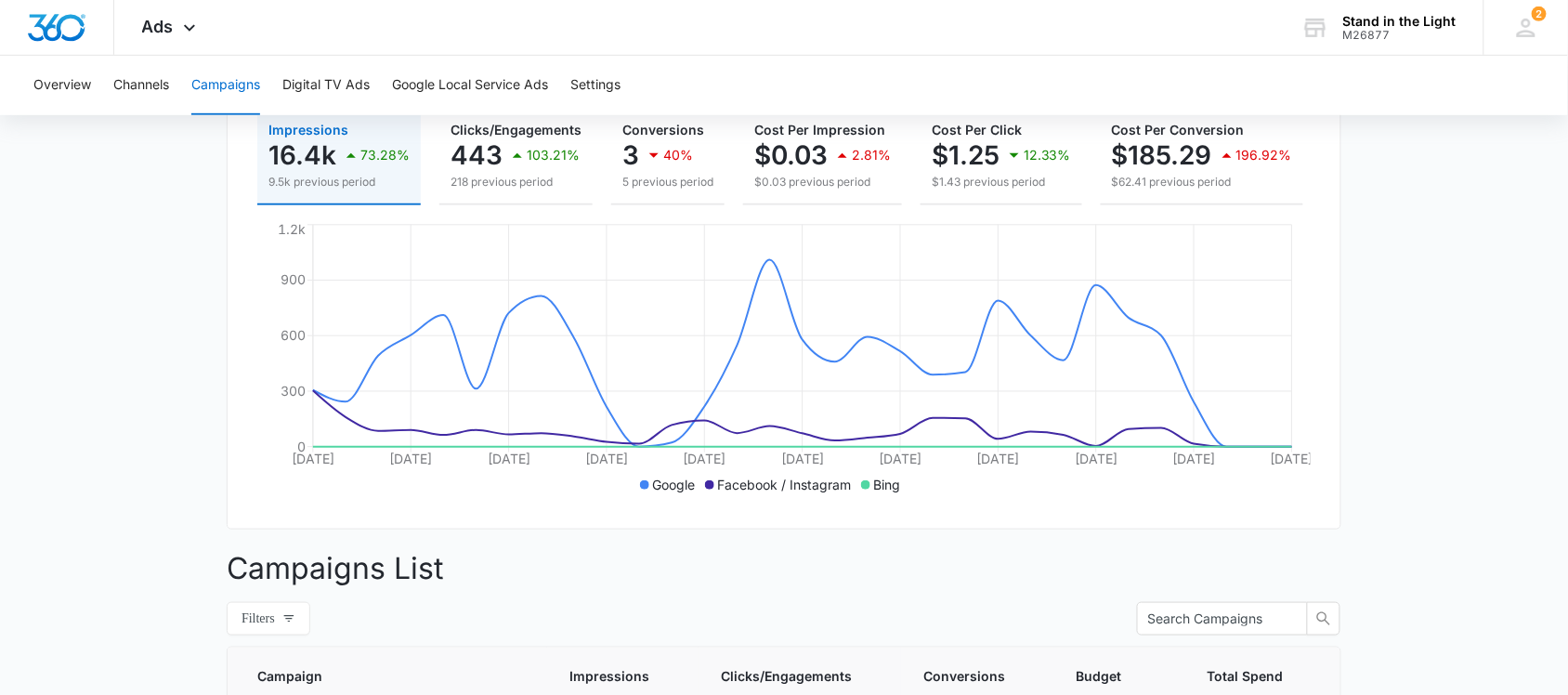
scroll to position [0, 0]
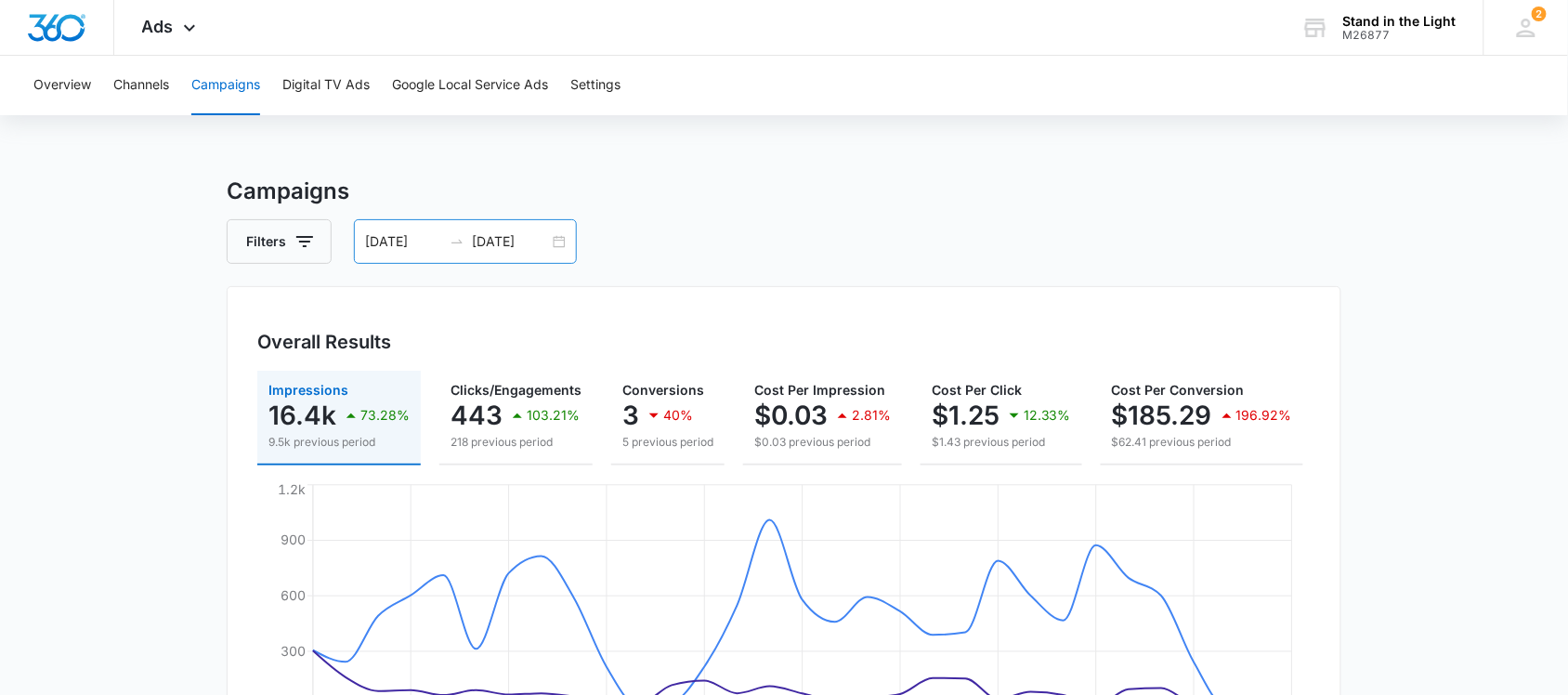
click at [560, 246] on div "[DATE] [DATE]" at bounding box center [466, 242] width 223 height 45
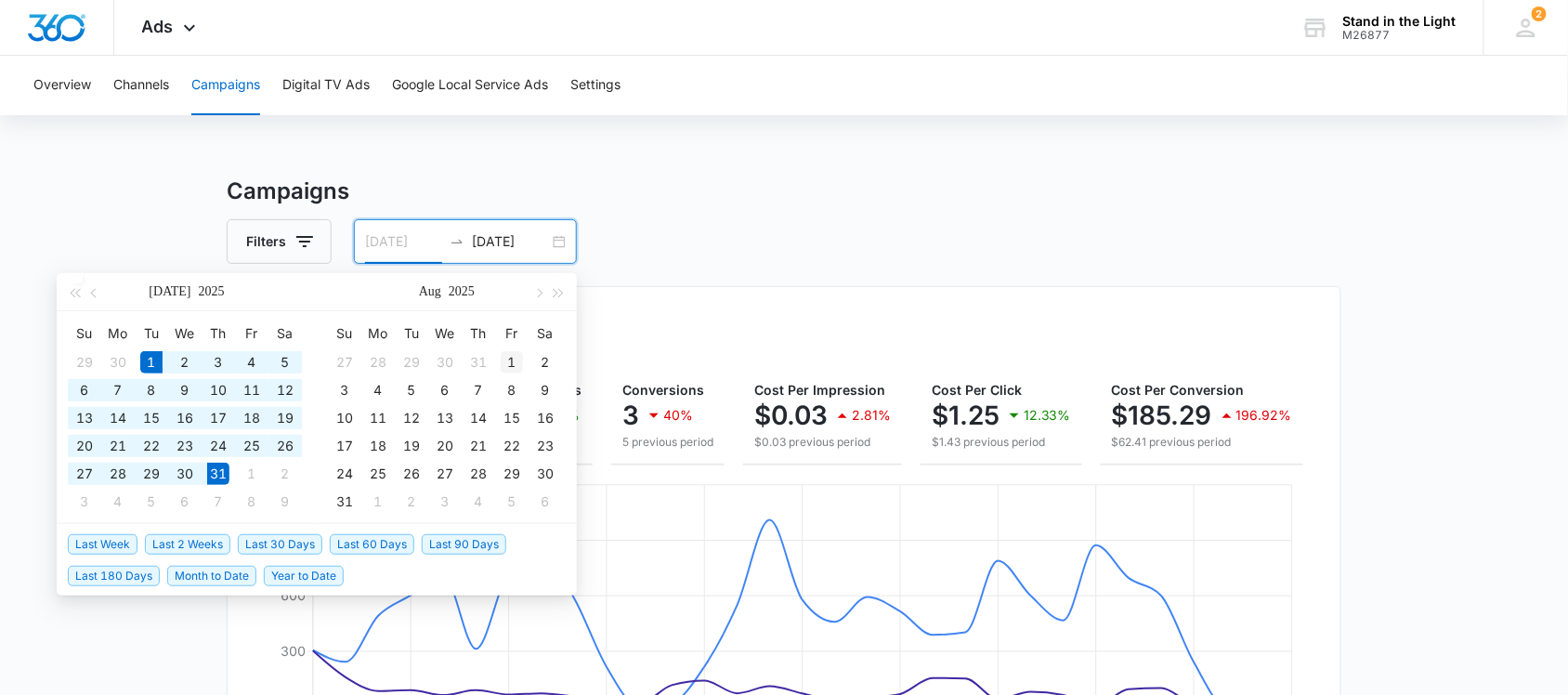
type input "[DATE]"
click at [508, 360] on div "1" at bounding box center [512, 362] width 23 height 23
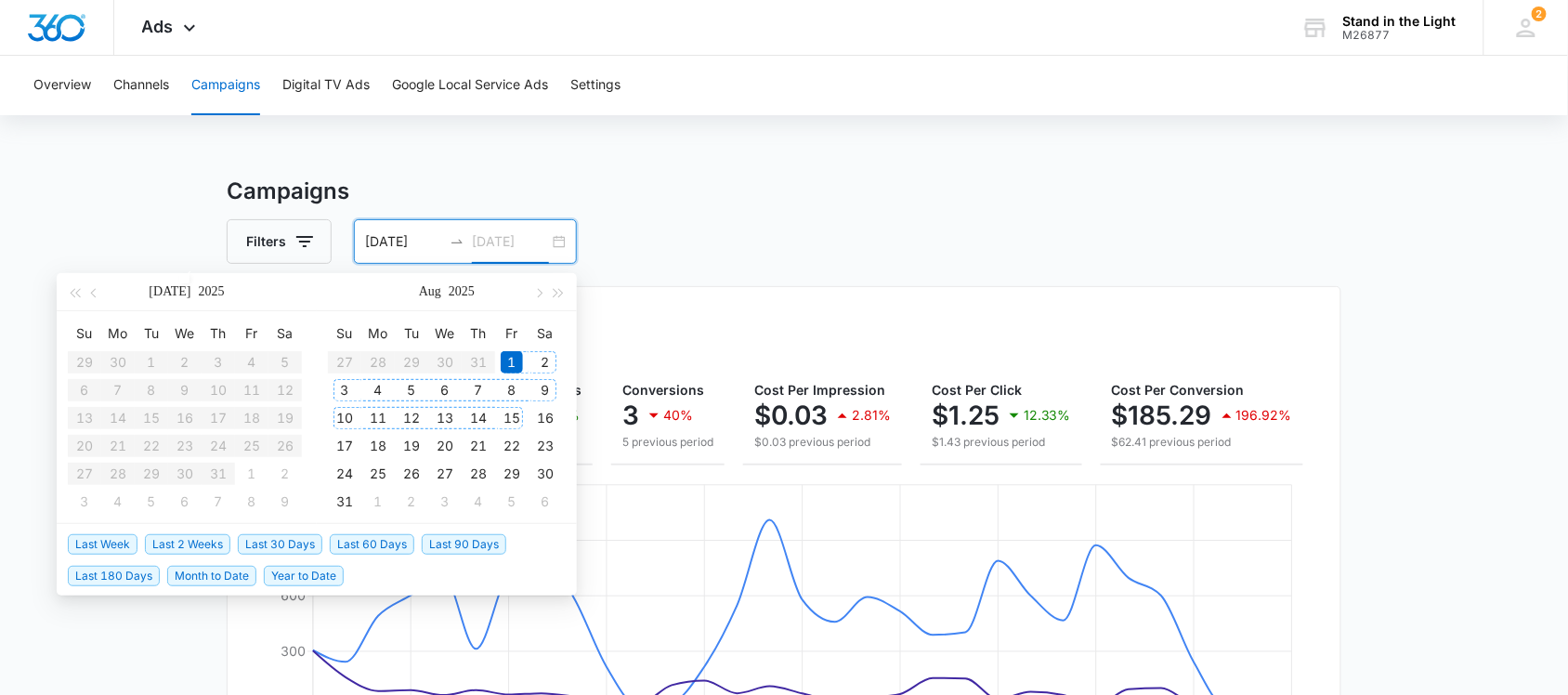
type input "[DATE]"
click at [341, 495] on div "31" at bounding box center [344, 502] width 23 height 23
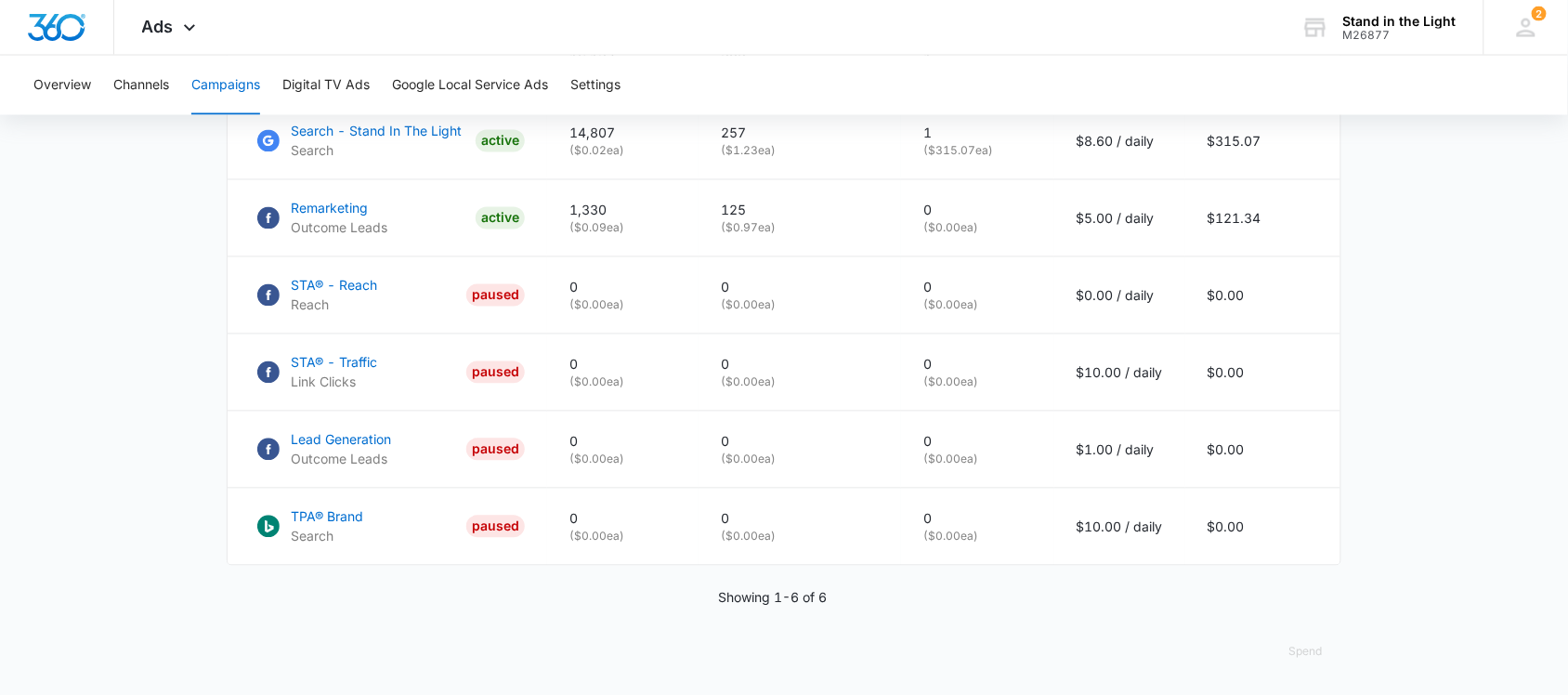
scroll to position [957, 0]
click at [1296, 651] on button "Spend" at bounding box center [1306, 651] width 71 height 45
click at [1298, 606] on div "Raw" at bounding box center [1321, 611] width 54 height 11
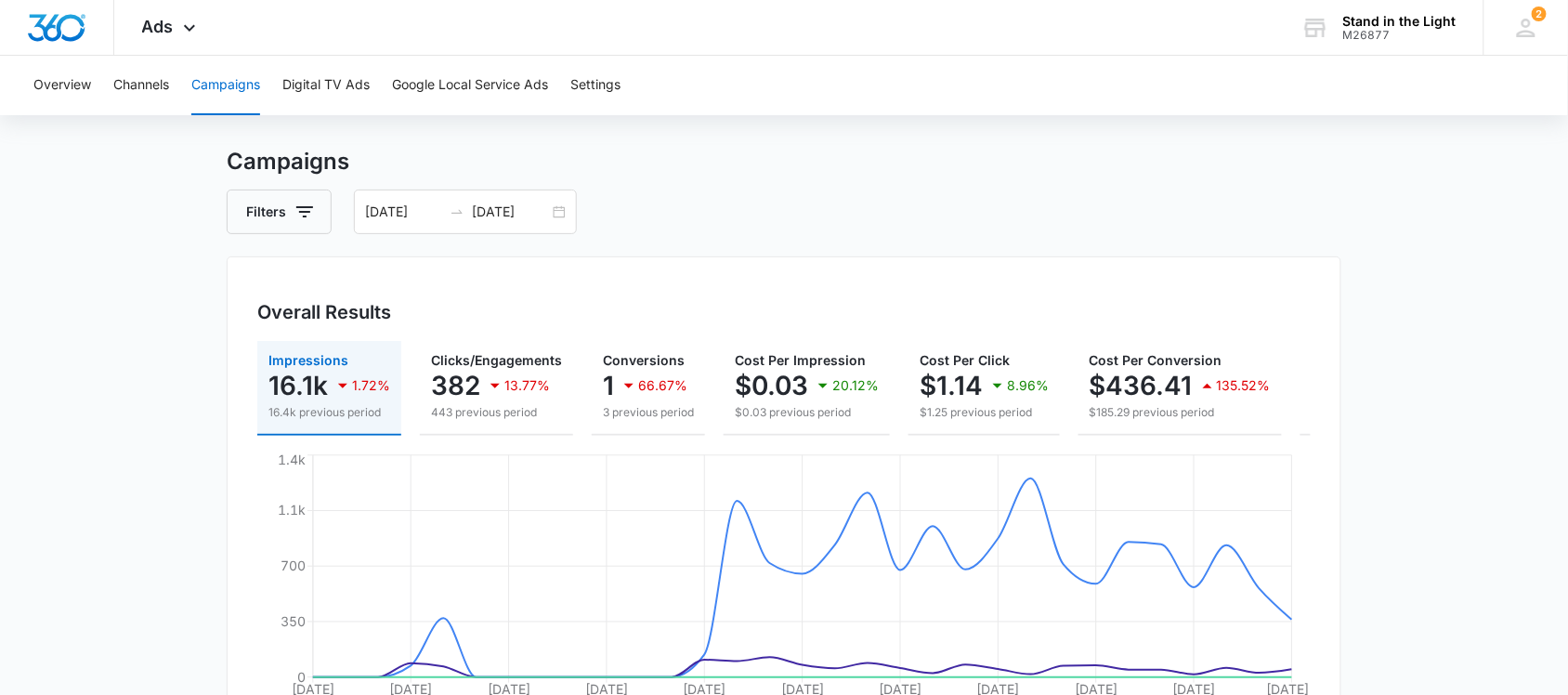
scroll to position [0, 0]
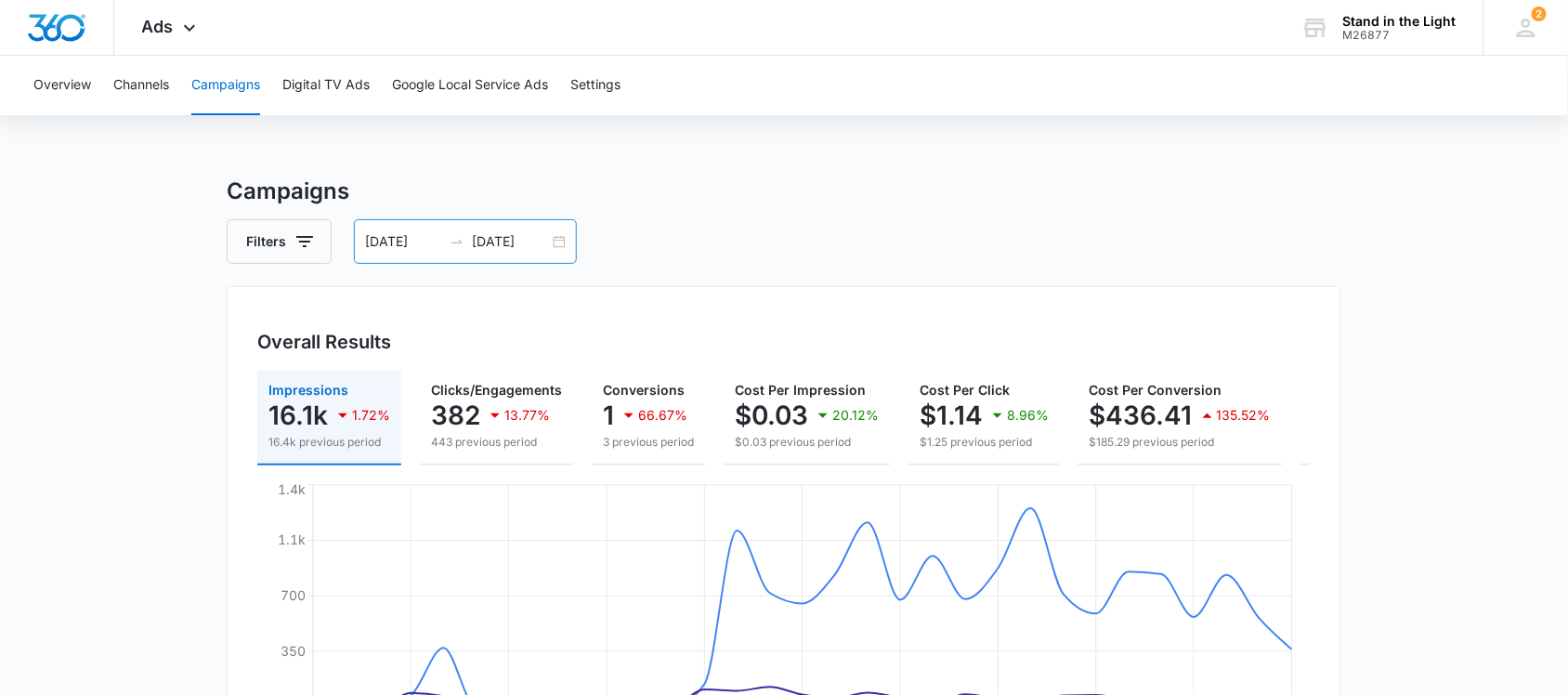
click at [561, 241] on div "[DATE] [DATE]" at bounding box center [466, 242] width 223 height 45
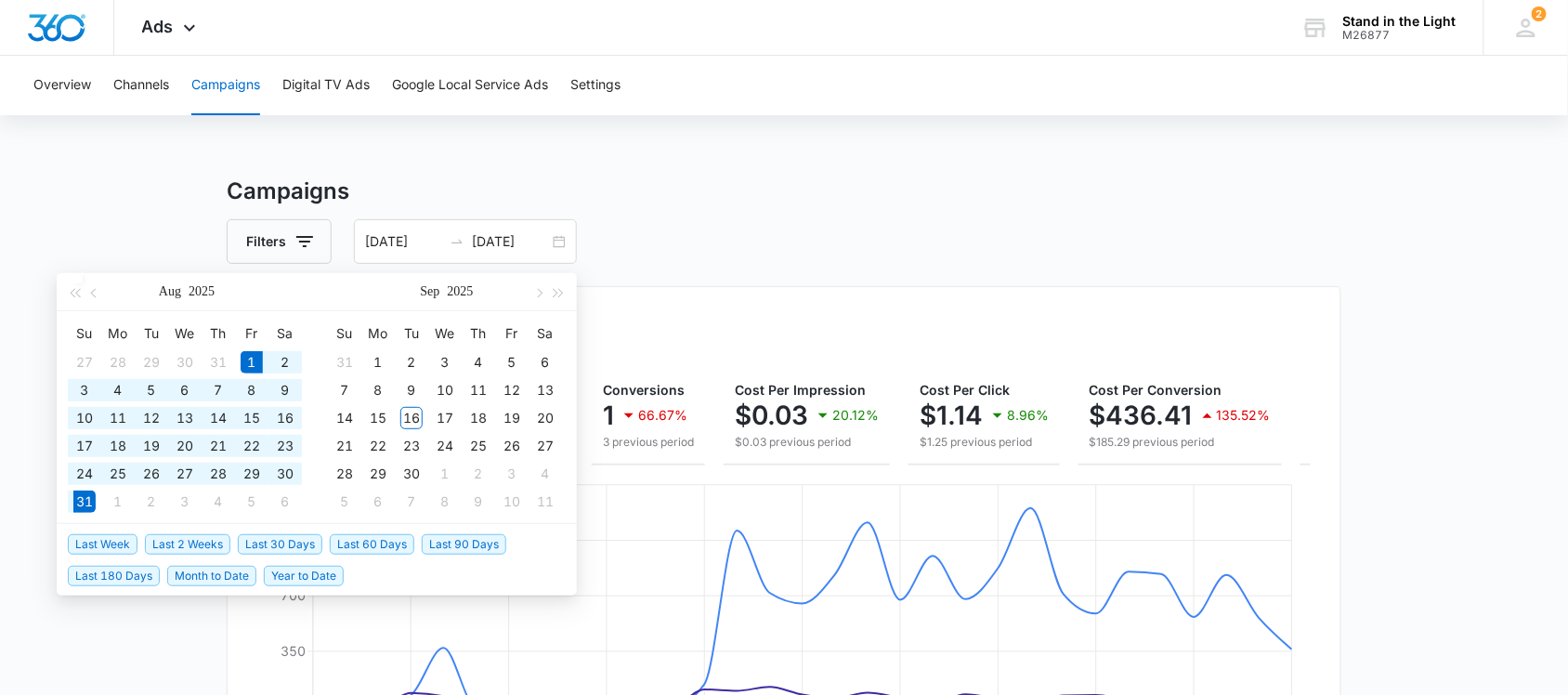
click at [746, 259] on div "Filters [DATE] [DATE]" at bounding box center [784, 242] width 1115 height 45
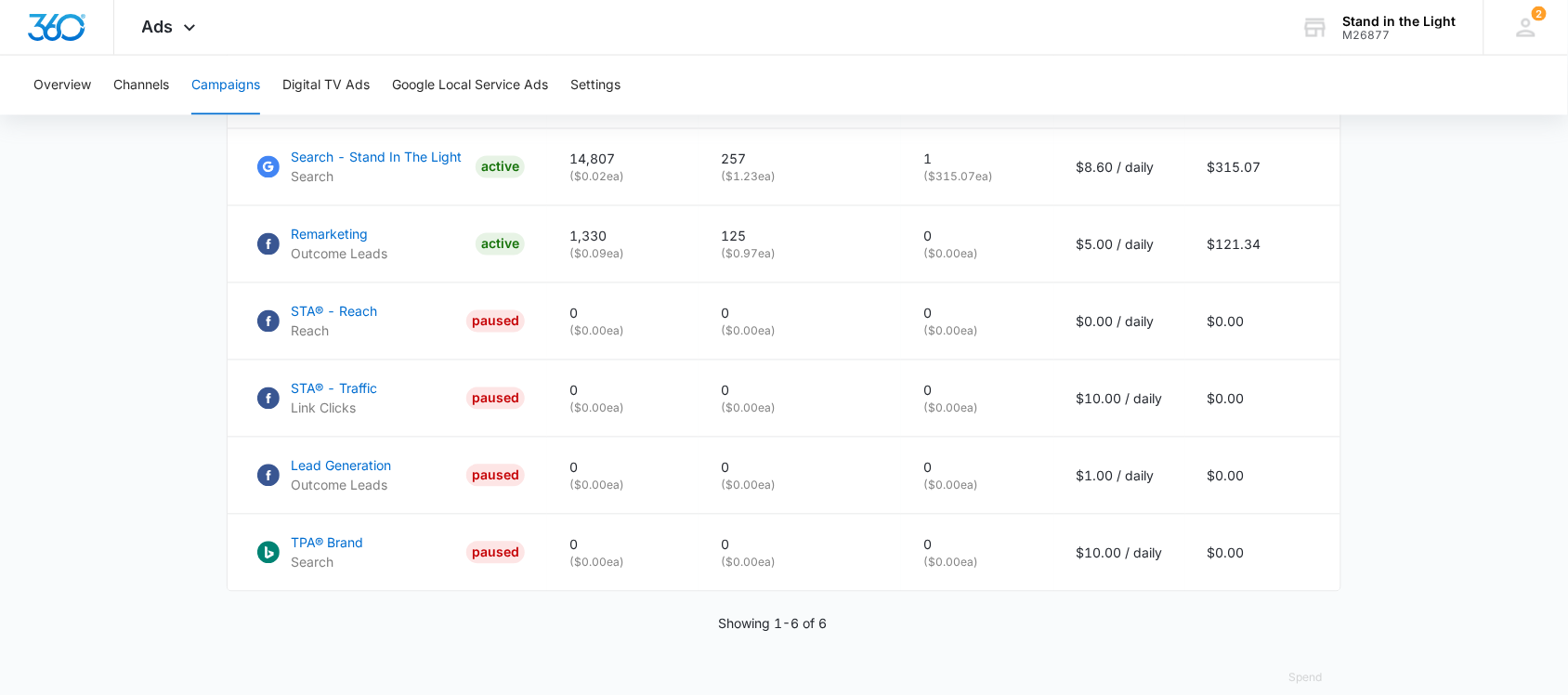
scroll to position [957, 0]
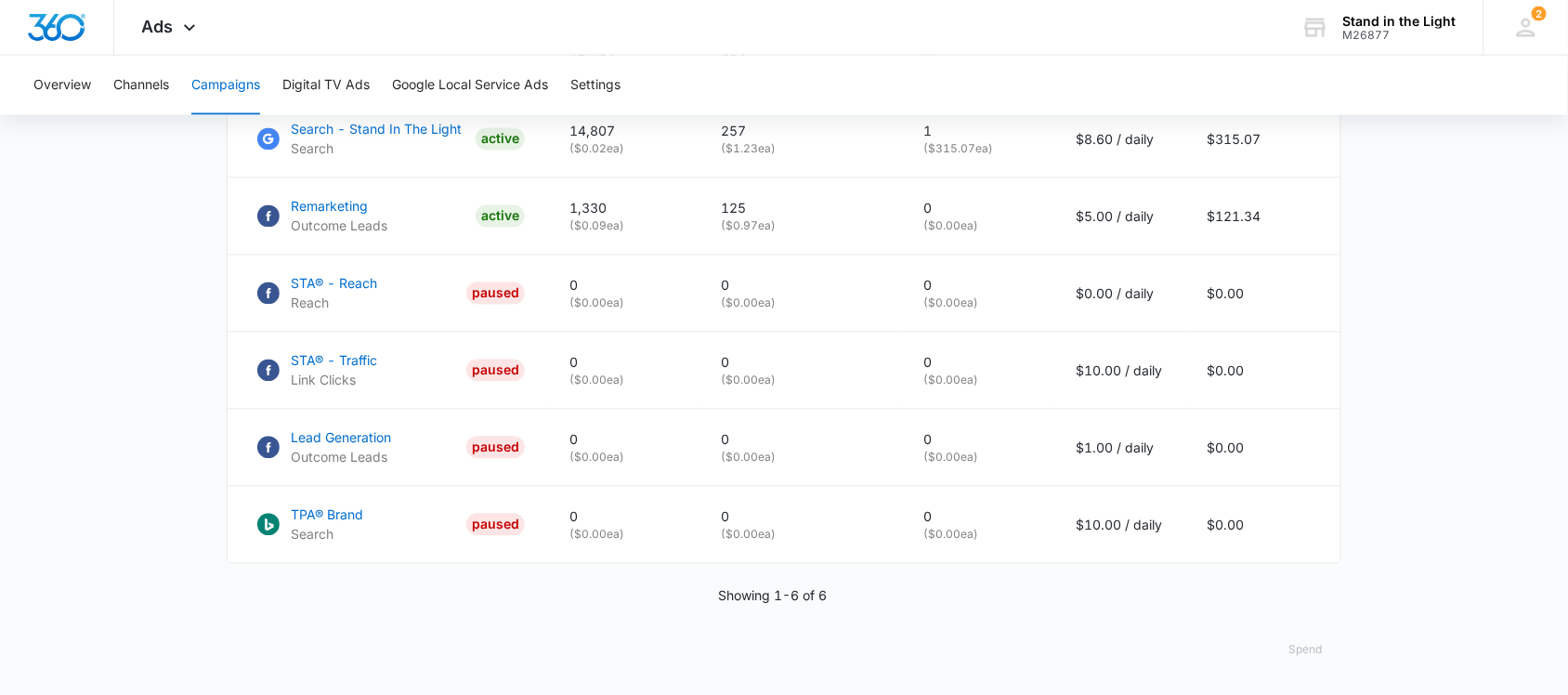
click at [1305, 653] on button "Spend" at bounding box center [1306, 651] width 71 height 45
click at [1305, 580] on div "Optimized" at bounding box center [1321, 585] width 54 height 11
click at [1301, 649] on button "Spend" at bounding box center [1306, 651] width 71 height 45
click at [1315, 606] on div "Raw" at bounding box center [1321, 611] width 54 height 11
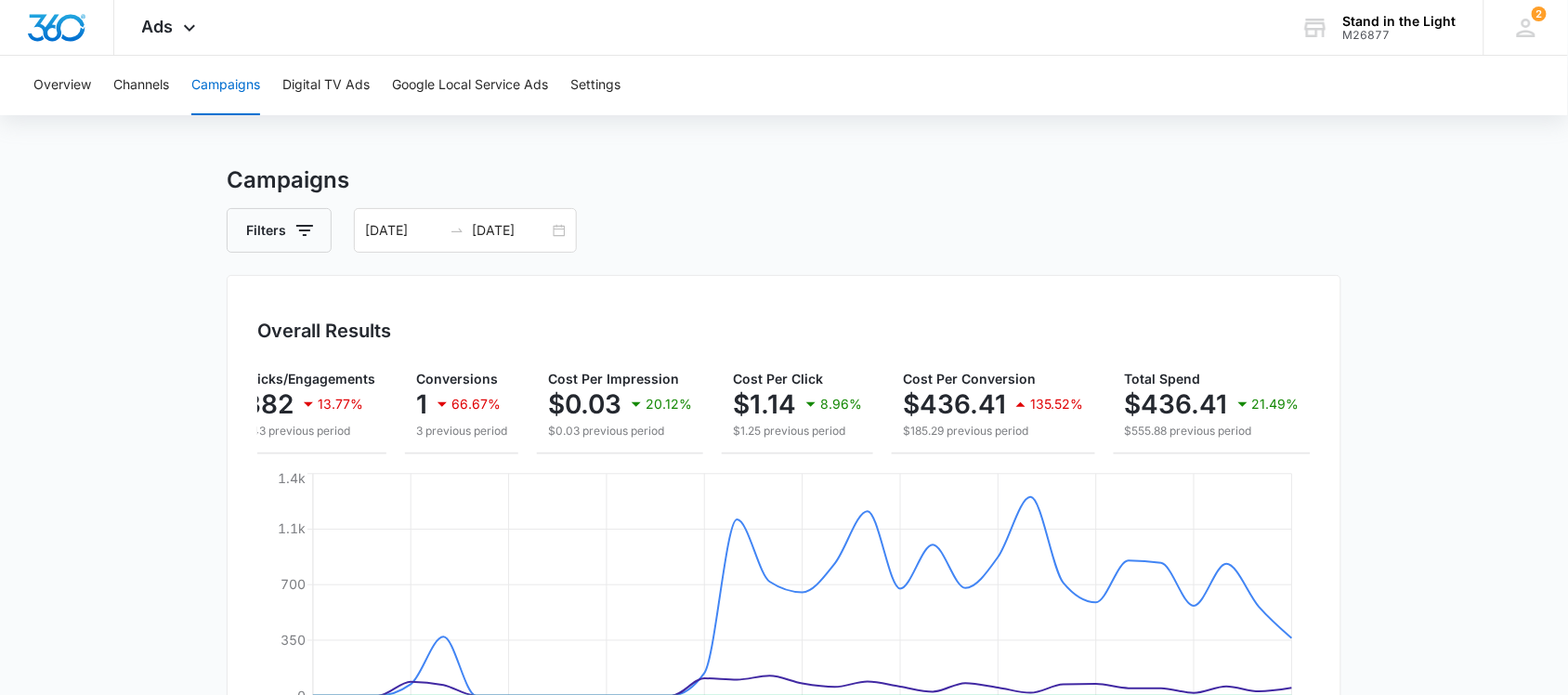
scroll to position [0, 0]
